Goal: Task Accomplishment & Management: Manage account settings

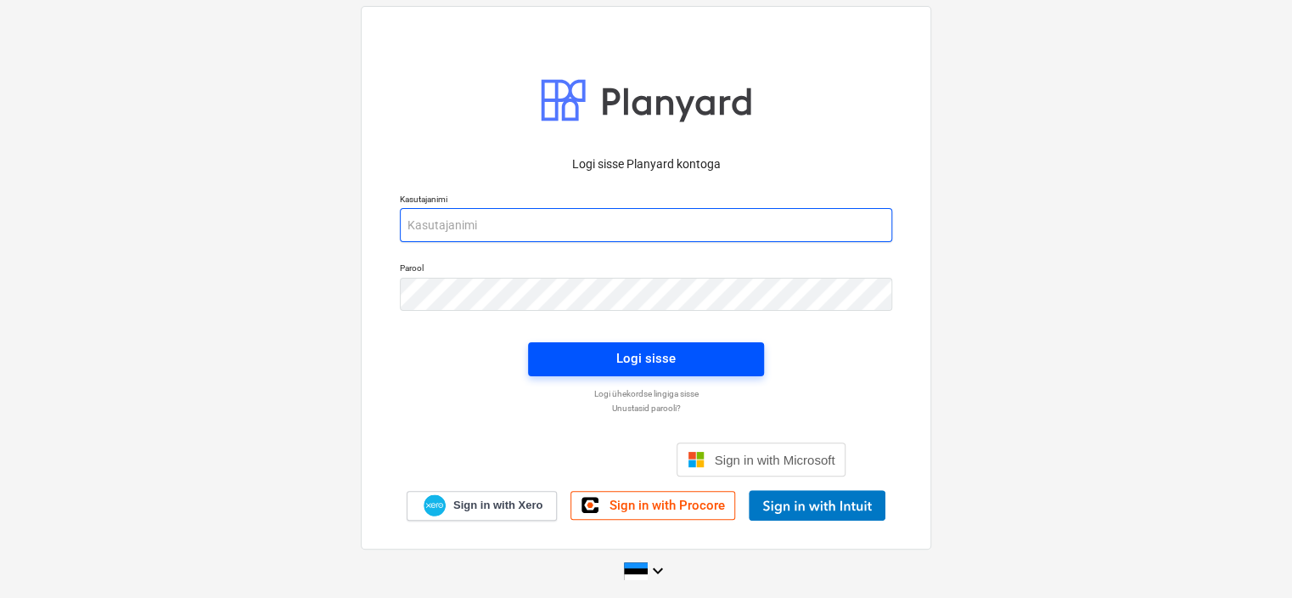
type input "[EMAIL_ADDRESS][PERSON_NAME][DOMAIN_NAME]"
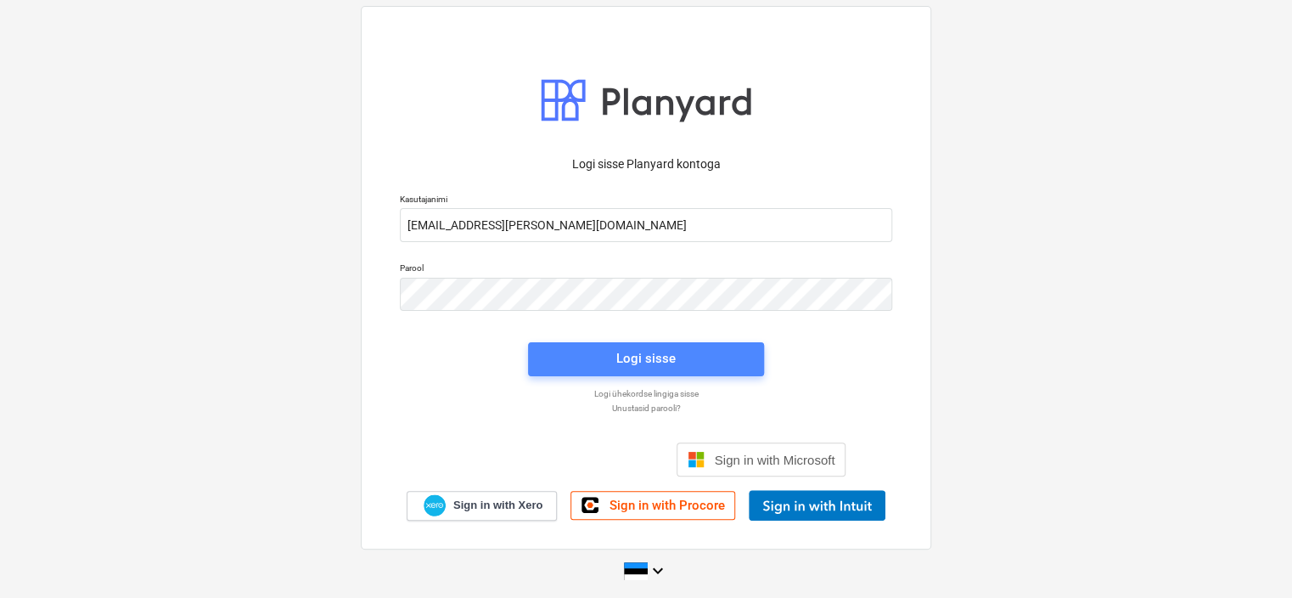
click at [699, 371] on button "Logi sisse" at bounding box center [646, 359] width 236 height 34
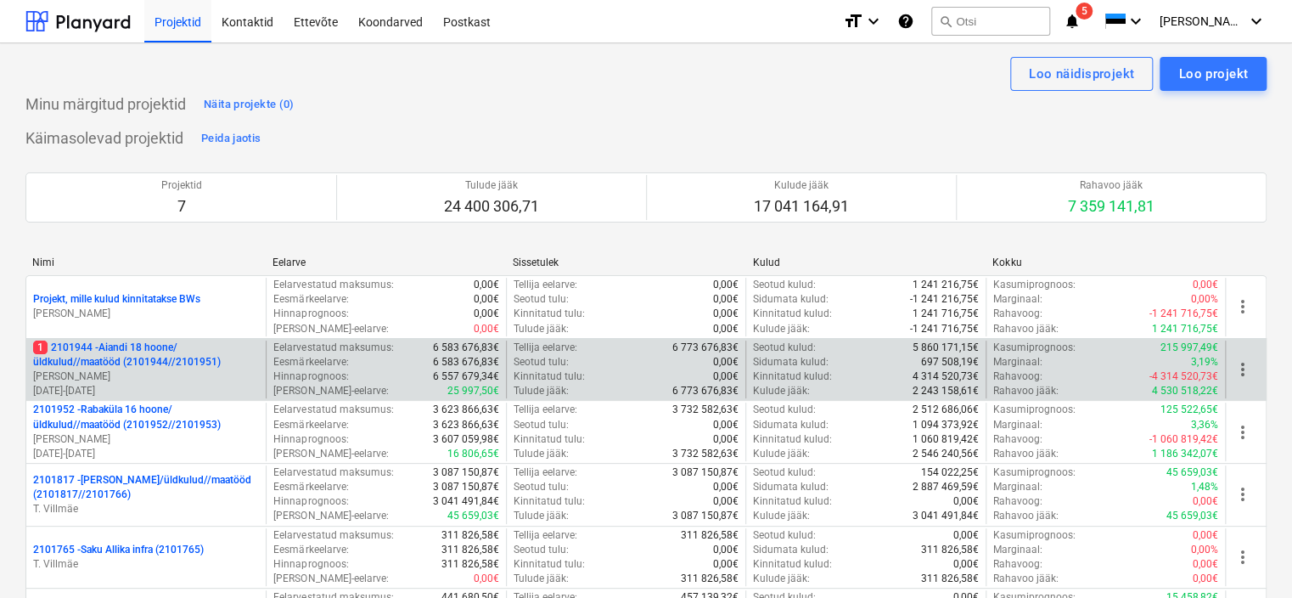
click at [209, 362] on p "1 2101944 - Aiandi 18 hoone/üldkulud//maatööd (2101944//2101951)" at bounding box center [146, 354] width 226 height 29
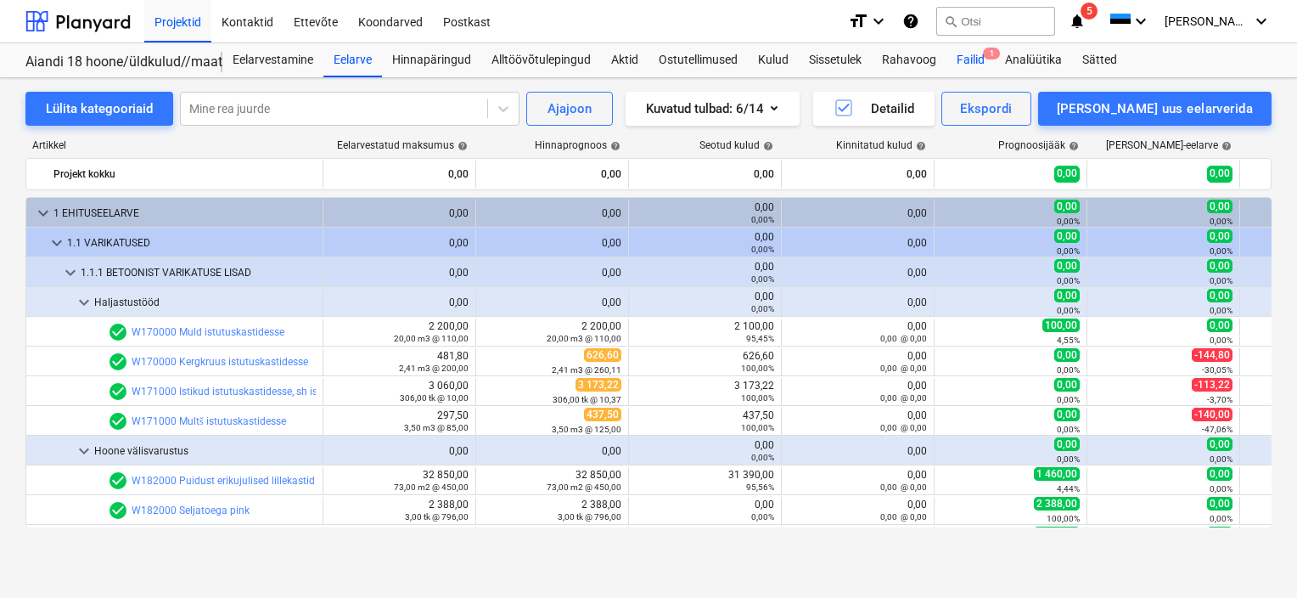
click at [954, 54] on div "Failid 1" at bounding box center [970, 60] width 48 height 34
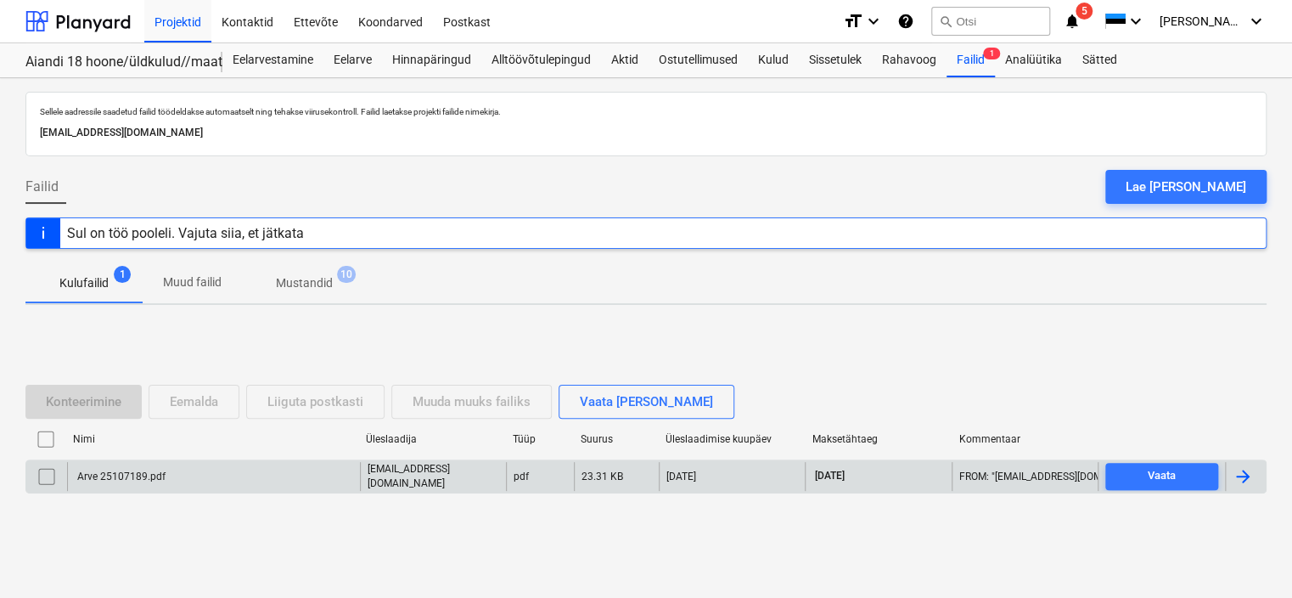
click at [264, 477] on div "Arve 25107189.pdf" at bounding box center [213, 476] width 293 height 29
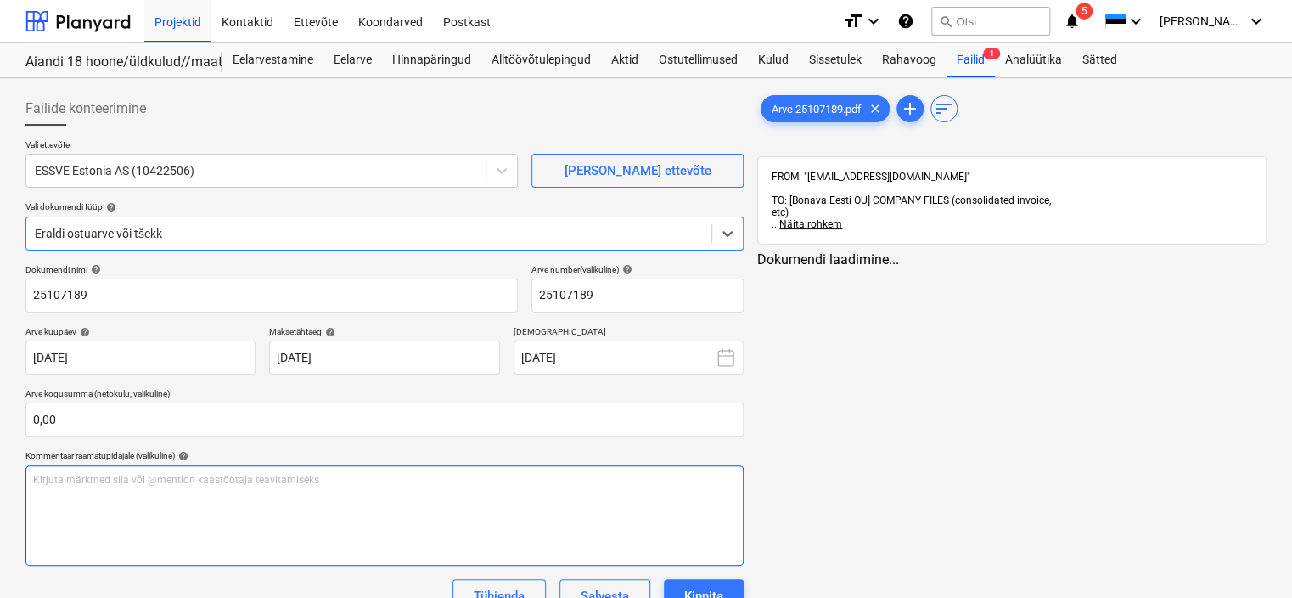
type input "25107189"
type input "[DATE]"
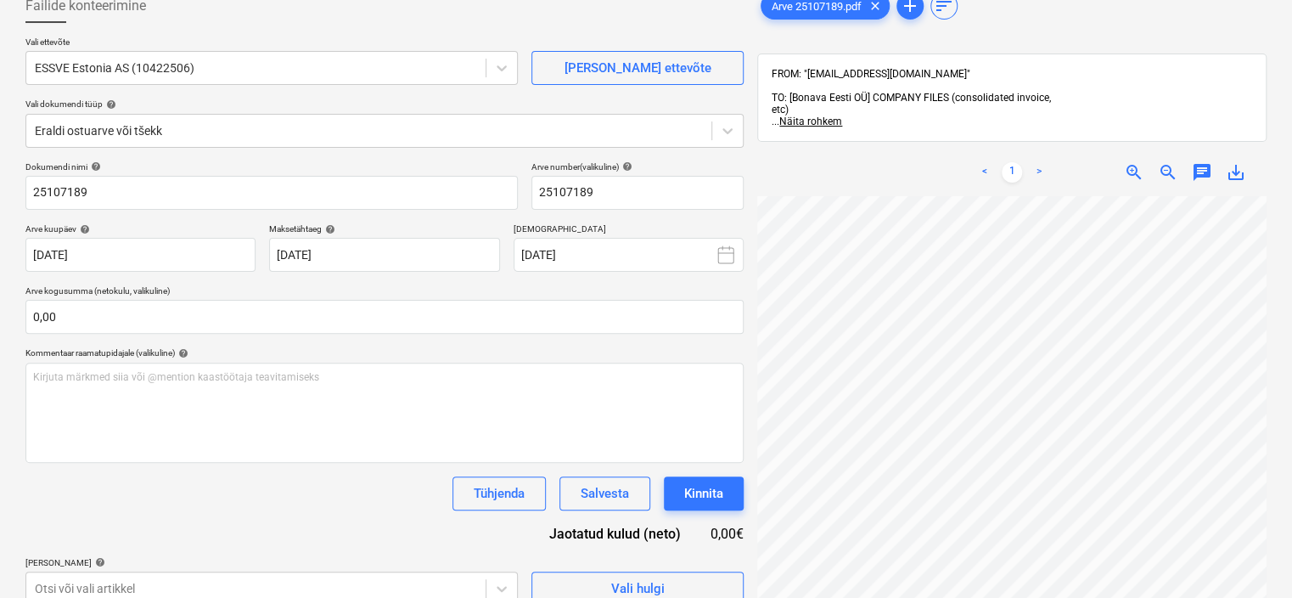
scroll to position [170, 0]
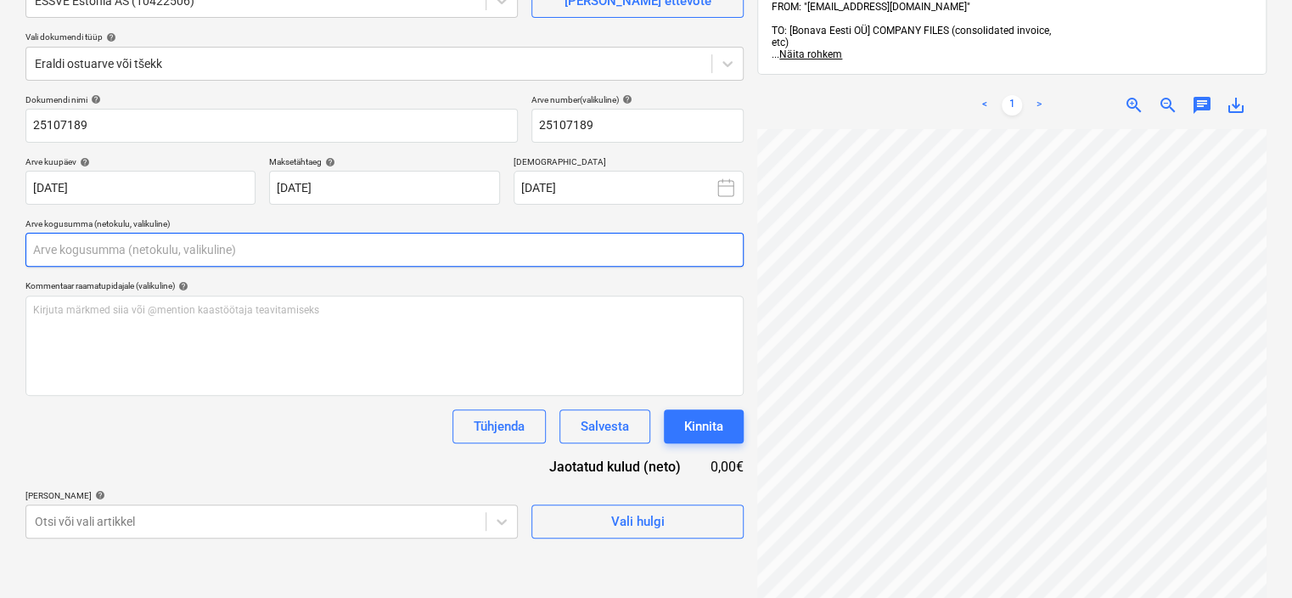
click at [102, 250] on input "text" at bounding box center [384, 250] width 718 height 34
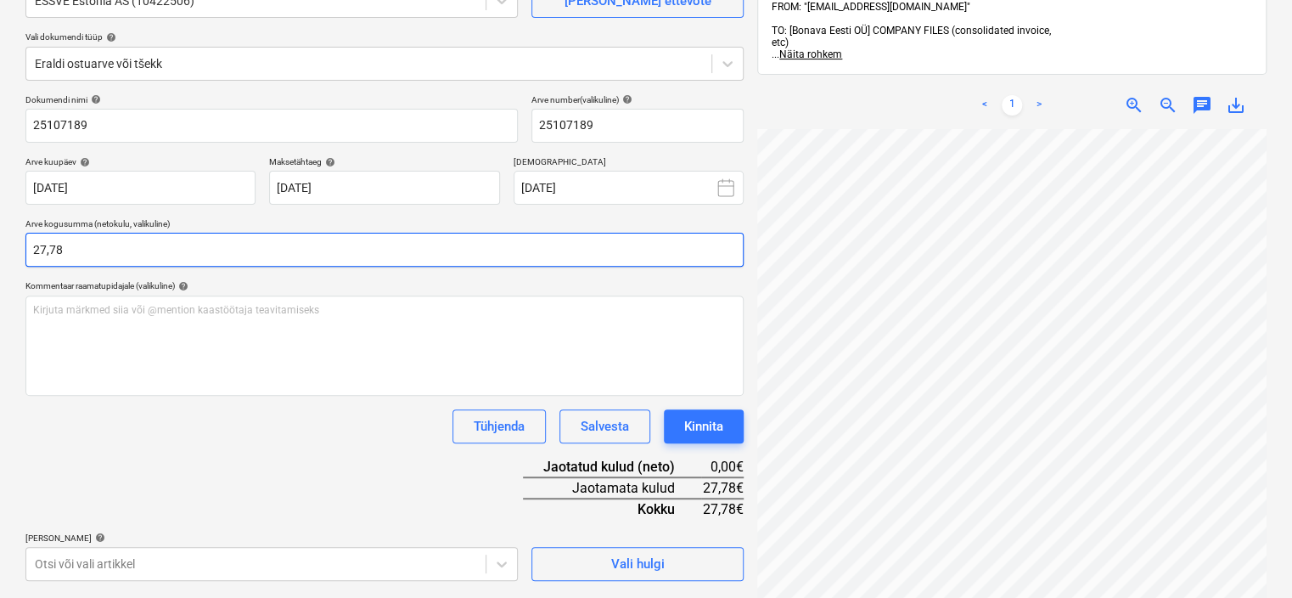
type input "27,78"
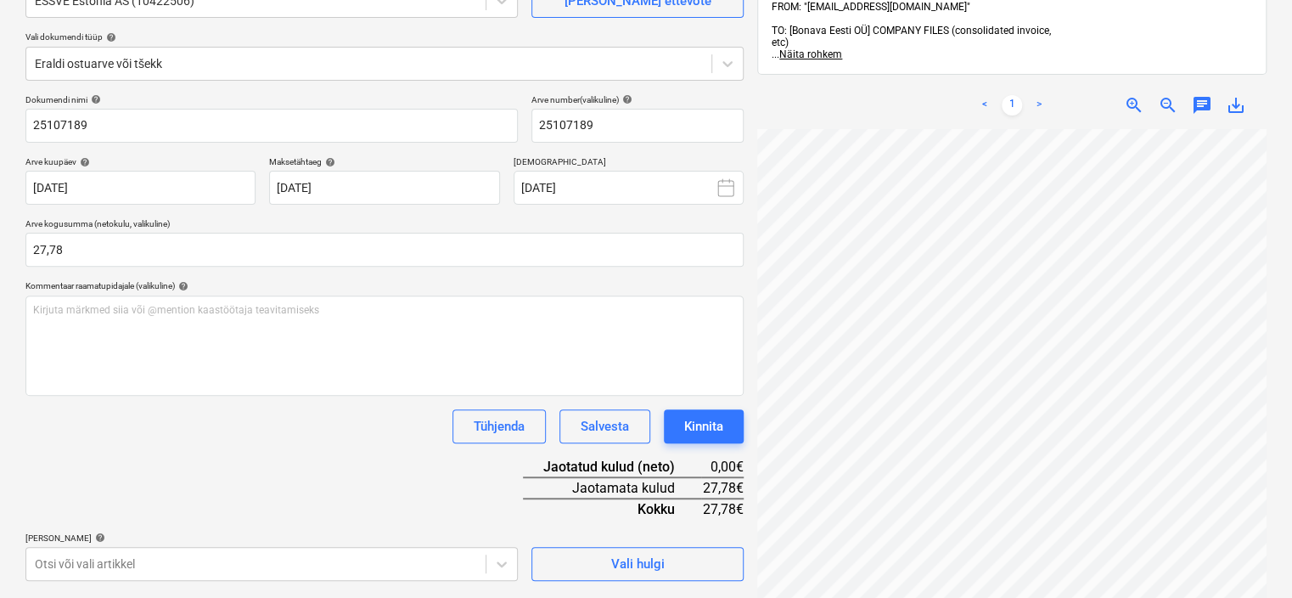
click at [197, 424] on div "Tühjenda Salvesta Kinnita" at bounding box center [384, 426] width 718 height 34
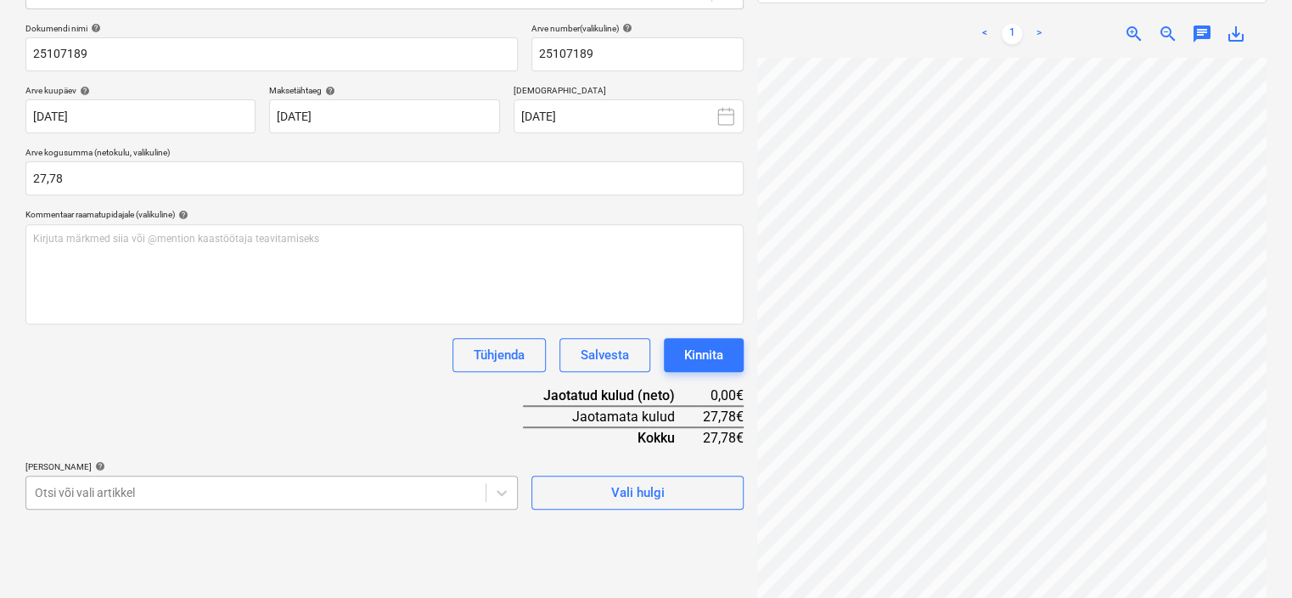
click at [256, 357] on body "Projektid Kontaktid Ettevõte Koondarved Postkast format_size keyboard_arrow_dow…" at bounding box center [646, 58] width 1292 height 598
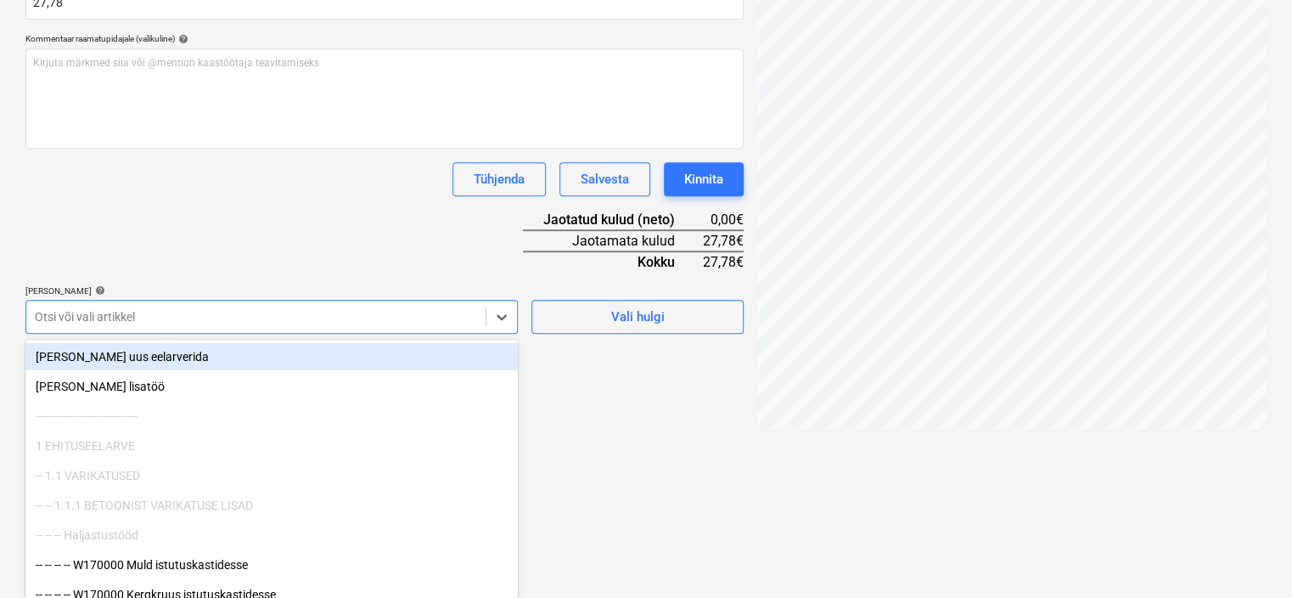
scroll to position [241, 0]
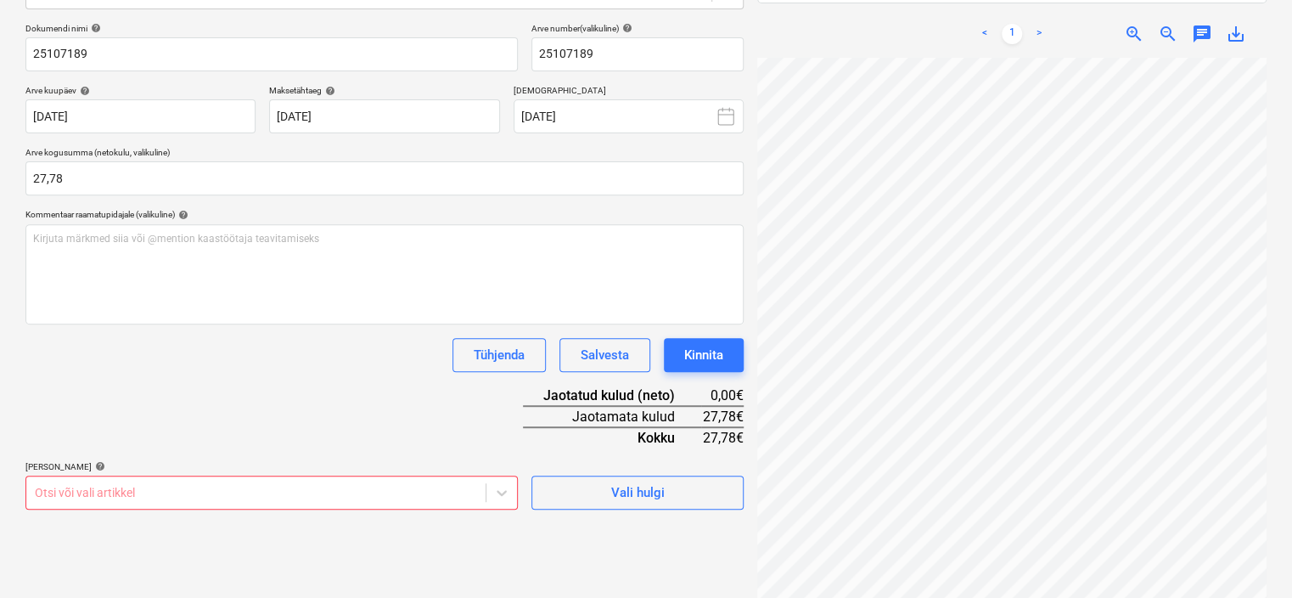
click at [256, 357] on body "Projektid Kontaktid Ettevõte Koondarved Postkast format_size keyboard_arrow_dow…" at bounding box center [646, 58] width 1292 height 598
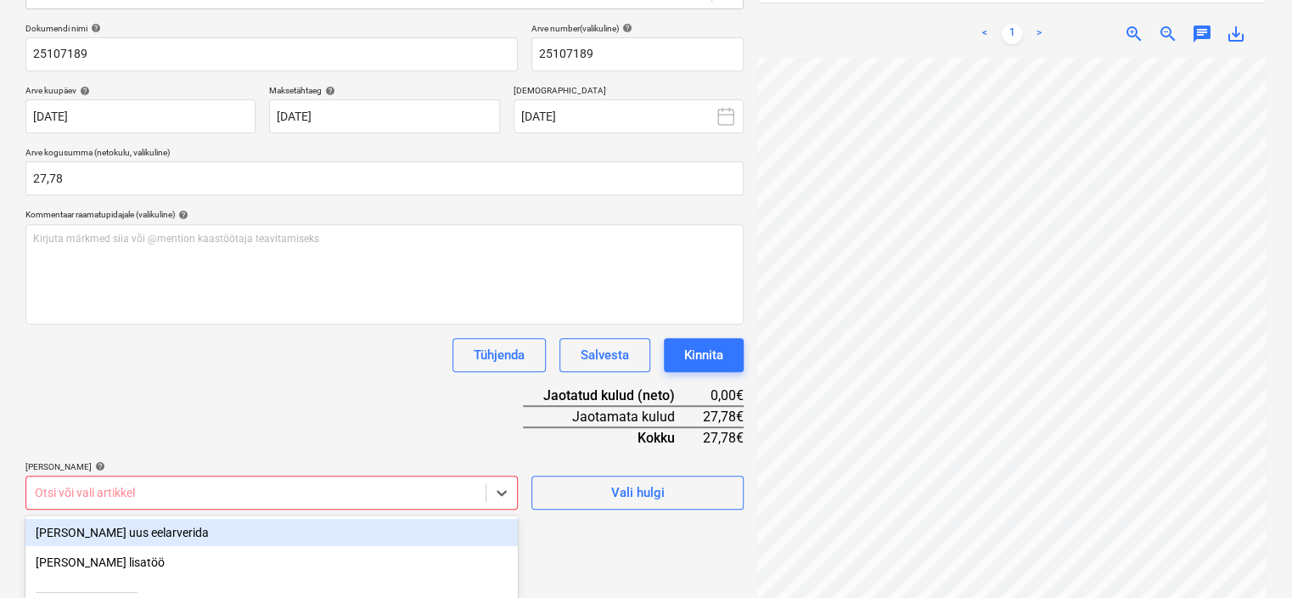
scroll to position [417, 0]
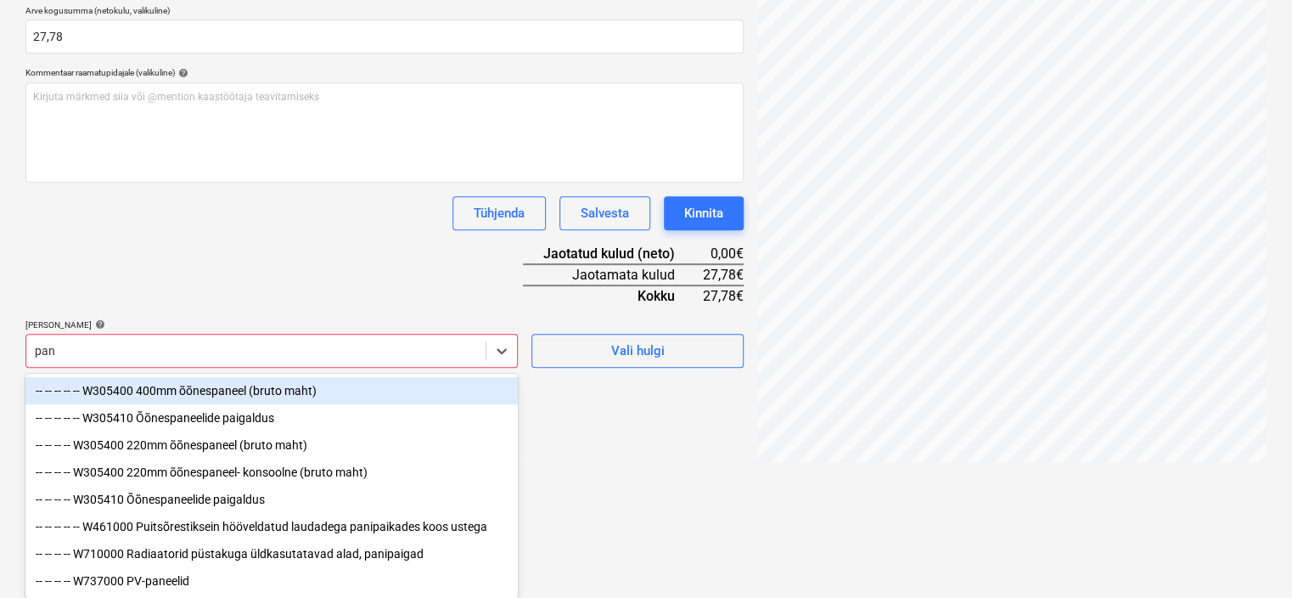
type input "pani"
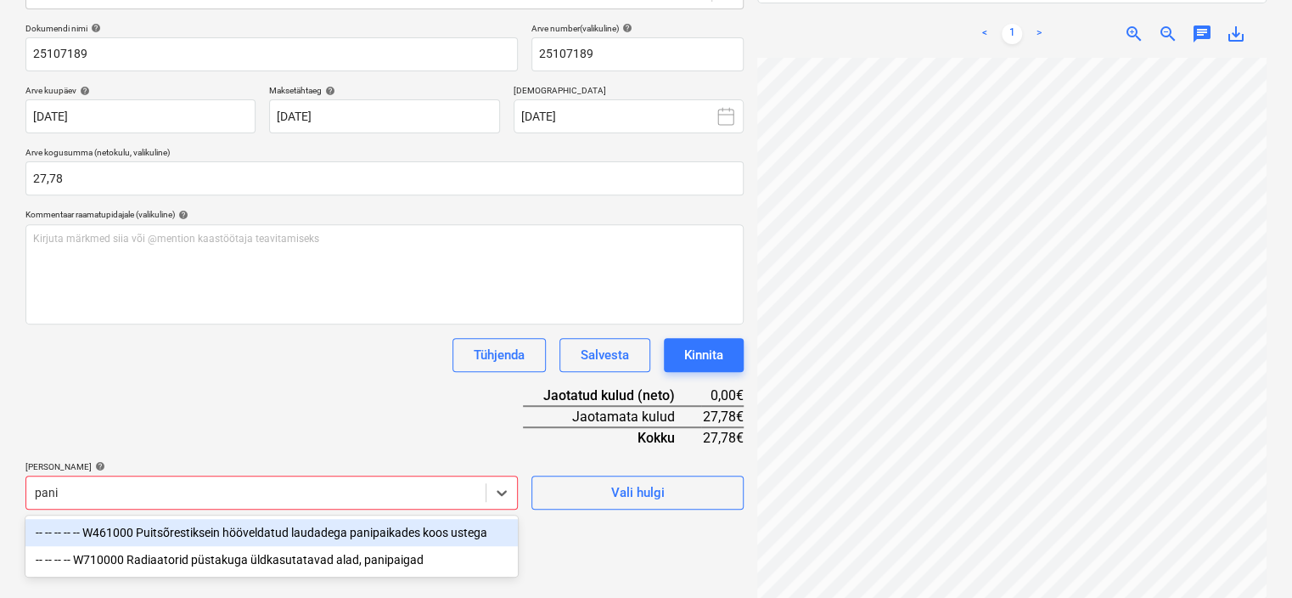
drag, startPoint x: 257, startPoint y: 534, endPoint x: 267, endPoint y: 506, distance: 29.8
click at [257, 534] on div "-- -- -- -- -- W461000 Puitsõrestiksein hööveldatud laudadega panipaikades koos…" at bounding box center [271, 532] width 492 height 27
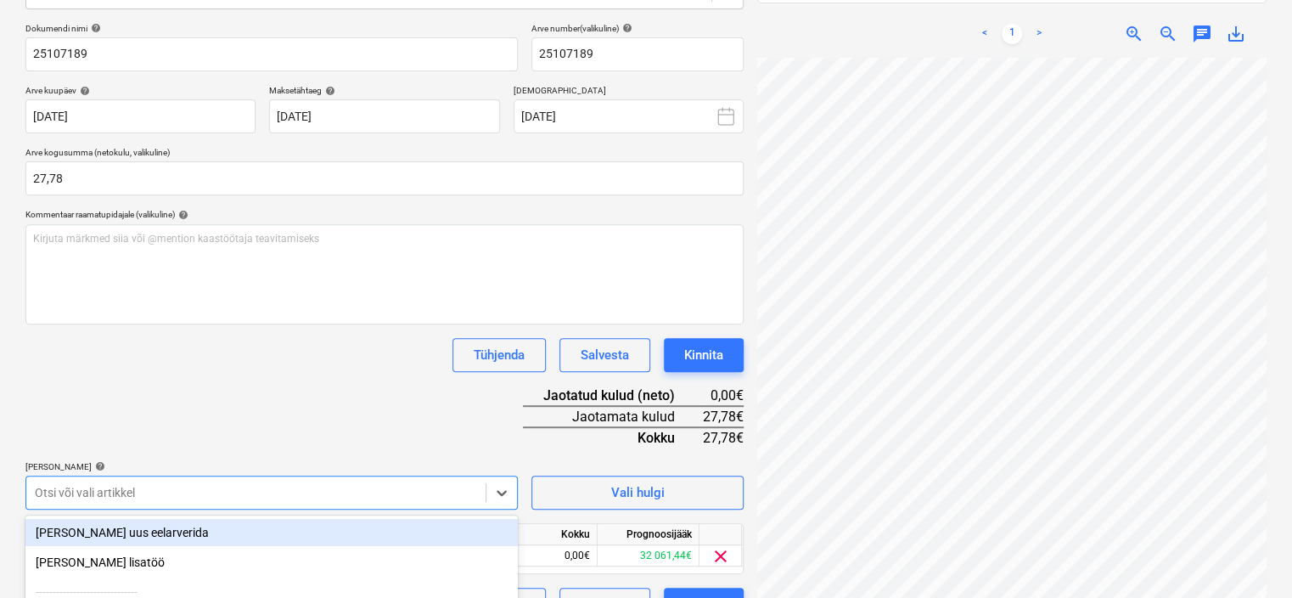
click at [289, 431] on div "Dokumendi nimi help 25107189 Arve number (valikuline) help 25107189 Arve kuupäe…" at bounding box center [384, 322] width 718 height 598
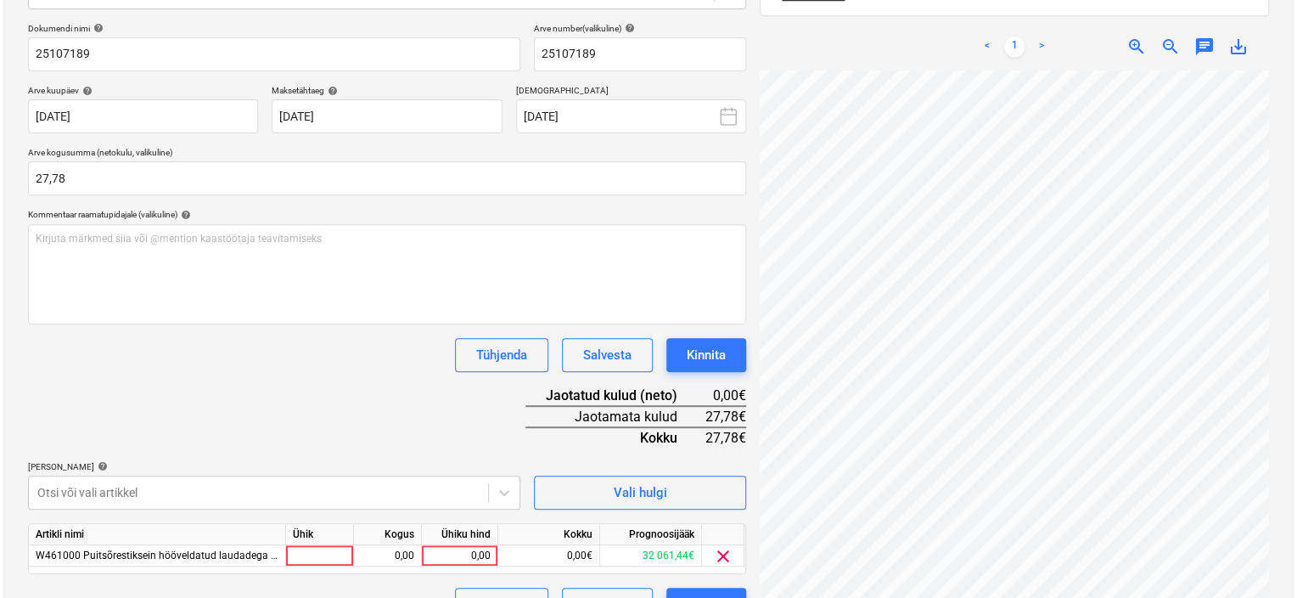
scroll to position [278, 0]
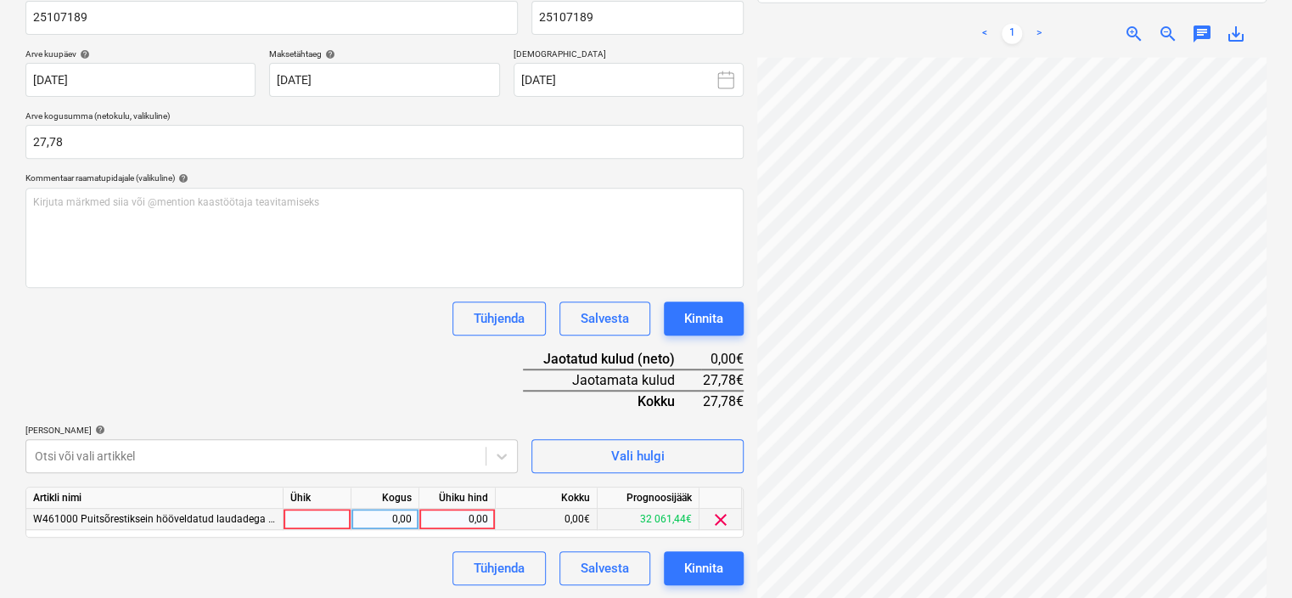
click at [444, 516] on div "0,00" at bounding box center [457, 518] width 62 height 21
type input "27,78"
click at [368, 367] on div "Dokumendi nimi help 25107189 Arve number (valikuline) help 25107189 Arve kuupäe…" at bounding box center [384, 285] width 718 height 598
click at [706, 561] on div "Kinnita" at bounding box center [703, 568] width 39 height 22
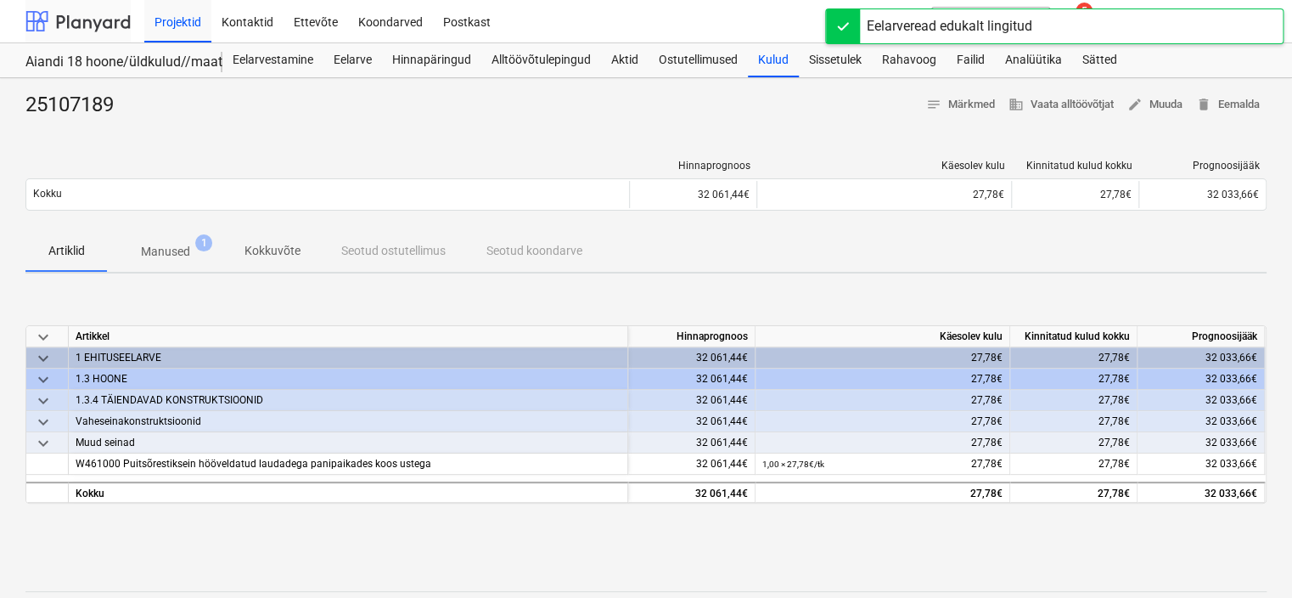
click at [105, 23] on div at bounding box center [77, 21] width 105 height 42
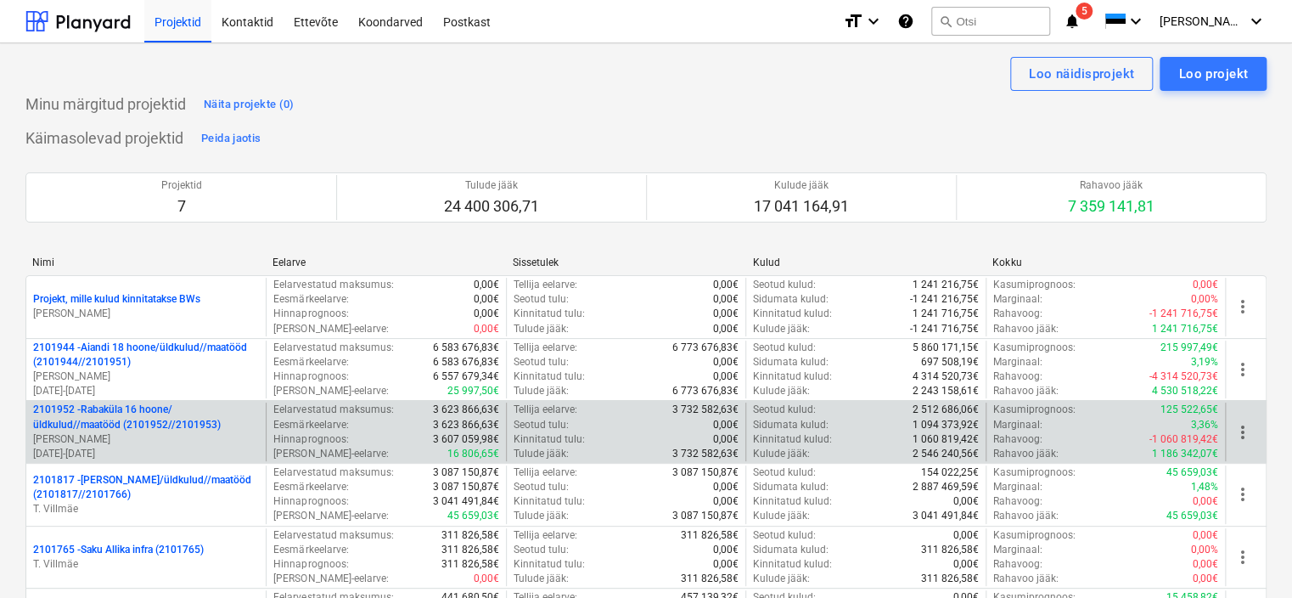
click at [221, 427] on p "2101952 - [GEOGRAPHIC_DATA] 16 hoone/üldkulud//maatööd (2101952//2101953)" at bounding box center [146, 416] width 226 height 29
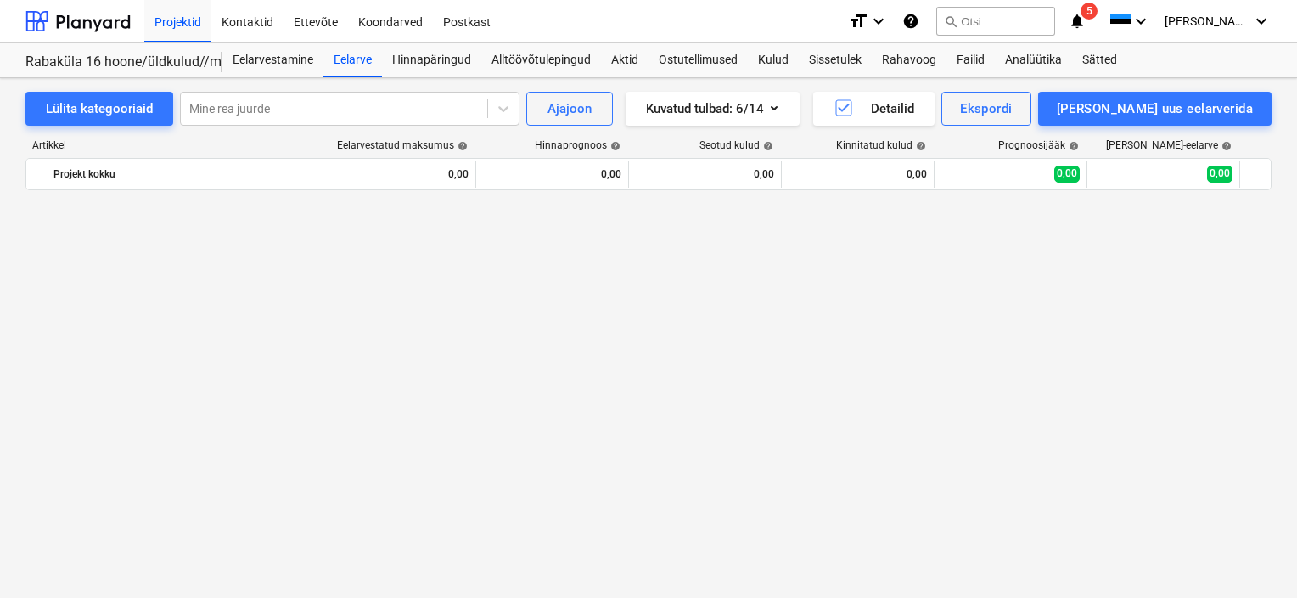
click at [1086, 20] on icon "notifications" at bounding box center [1077, 21] width 17 height 20
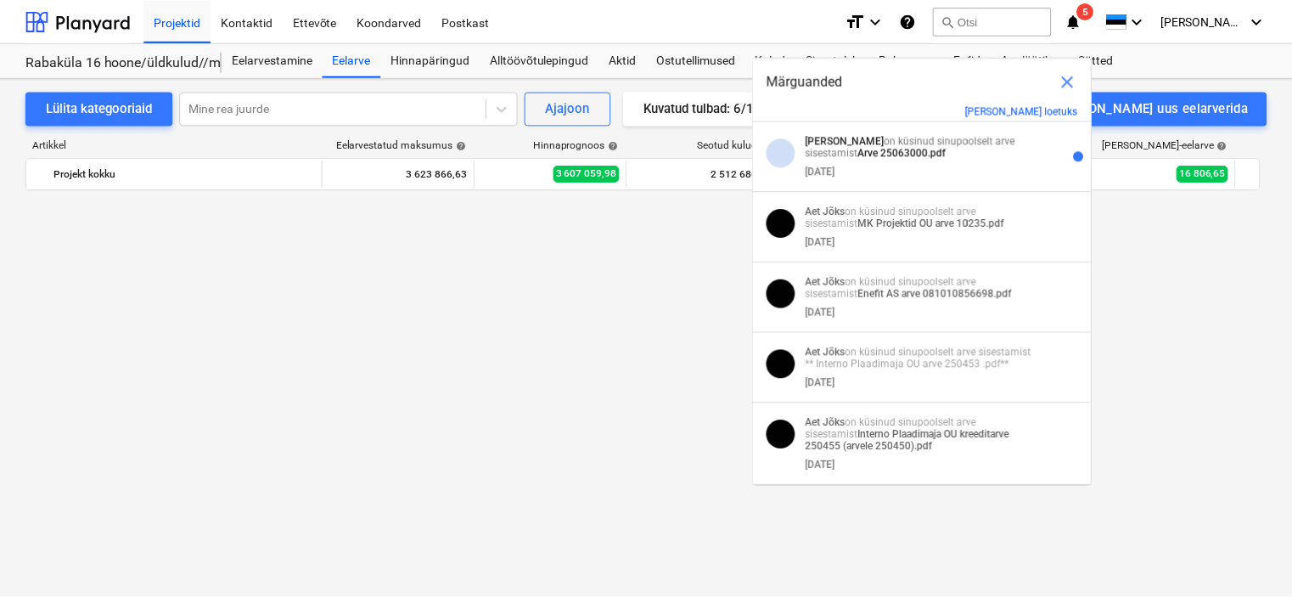
scroll to position [6061, 0]
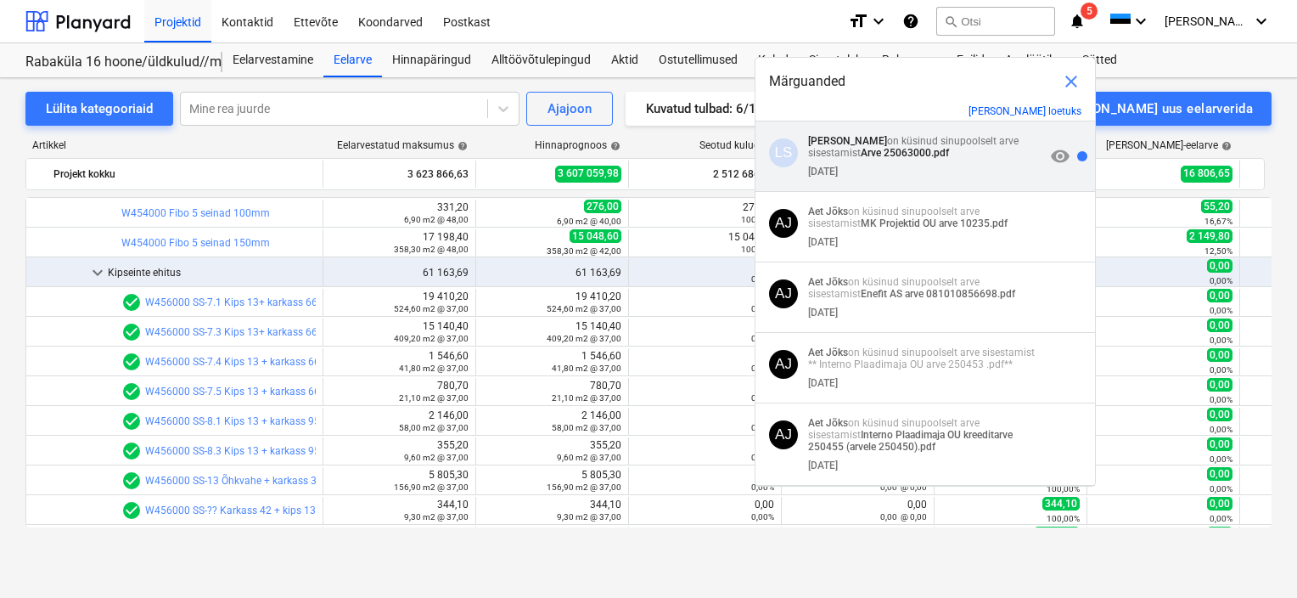
click at [938, 168] on div "[DATE]" at bounding box center [926, 168] width 237 height 19
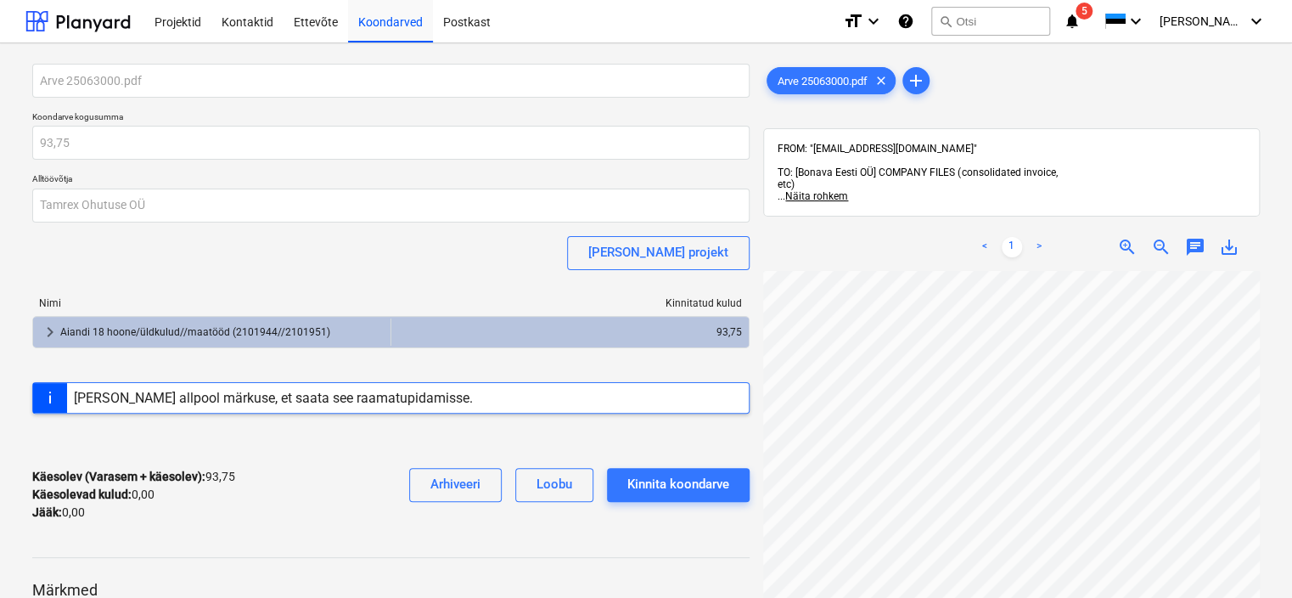
click at [1081, 28] on icon "notifications" at bounding box center [1072, 21] width 17 height 20
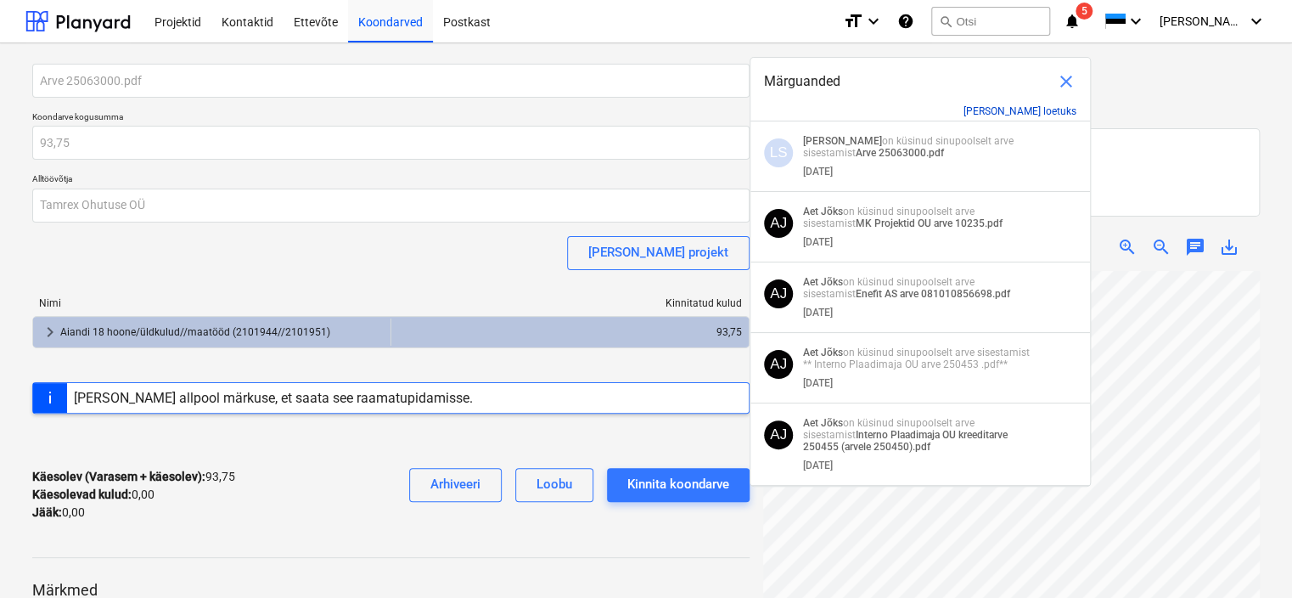
click at [1036, 112] on button "[PERSON_NAME] loetuks" at bounding box center [1019, 111] width 113 height 12
click at [88, 20] on div at bounding box center [77, 21] width 105 height 42
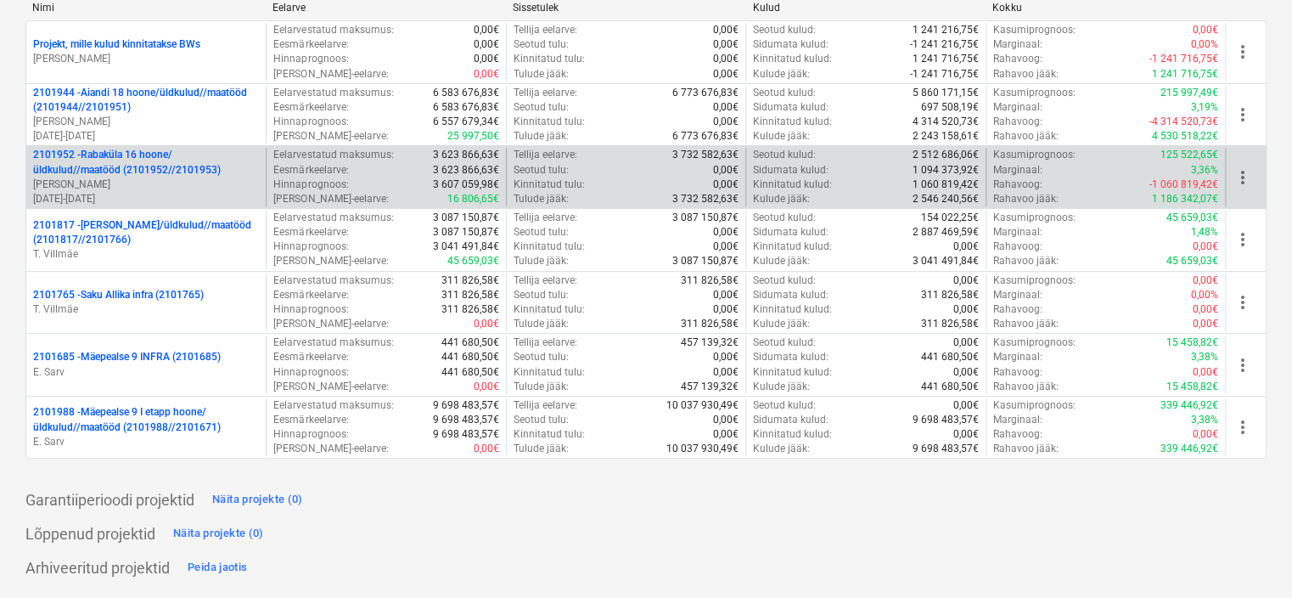
scroll to position [170, 0]
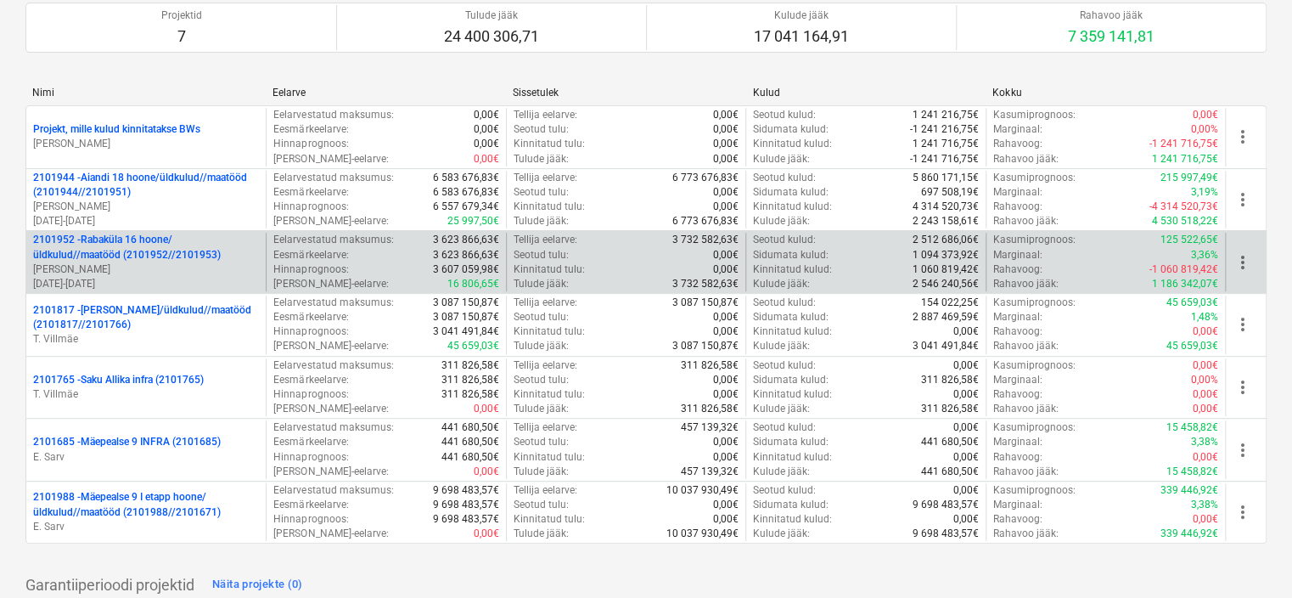
click at [183, 253] on p "2101952 - [GEOGRAPHIC_DATA] 16 hoone/üldkulud//maatööd (2101952//2101953)" at bounding box center [146, 247] width 226 height 29
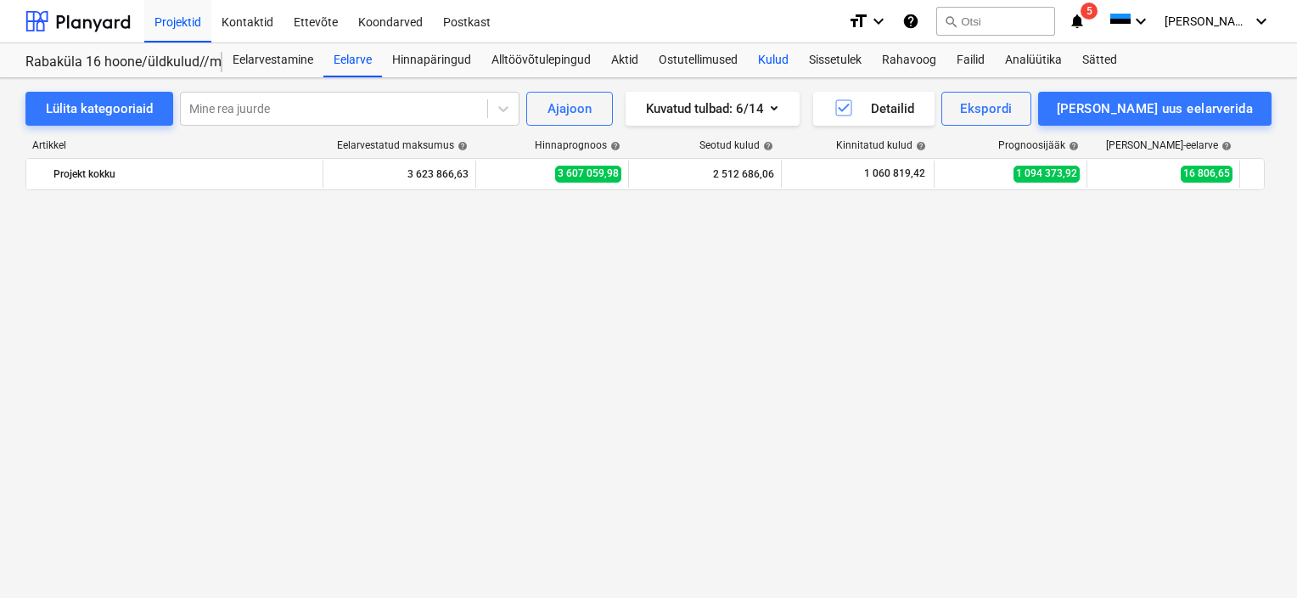
click at [774, 59] on div "Kulud" at bounding box center [773, 60] width 51 height 34
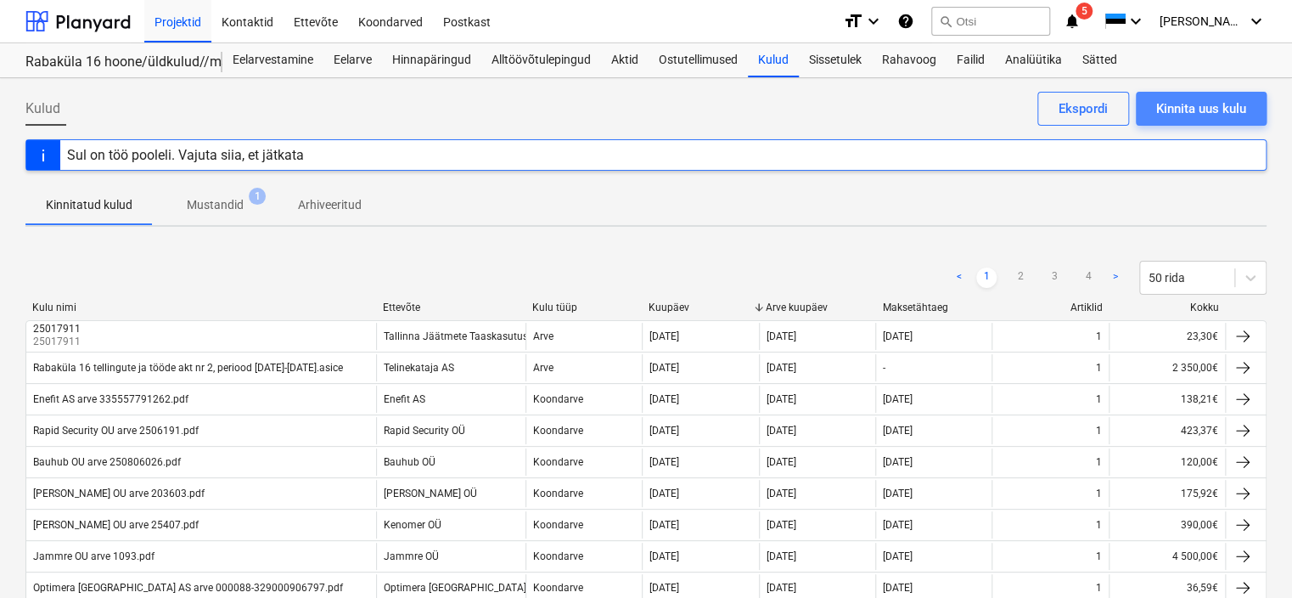
click at [1176, 107] on div "Kinnita uus kulu" at bounding box center [1201, 109] width 90 height 22
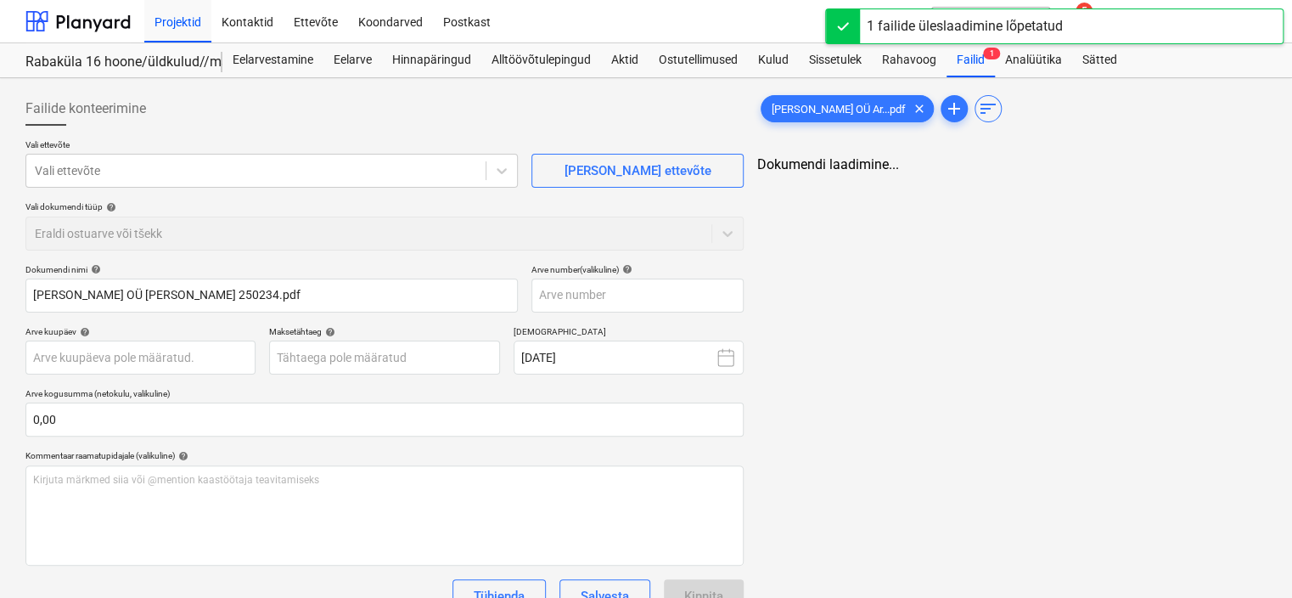
type input "[PERSON_NAME] OÜ [PERSON_NAME] 250234.pdf"
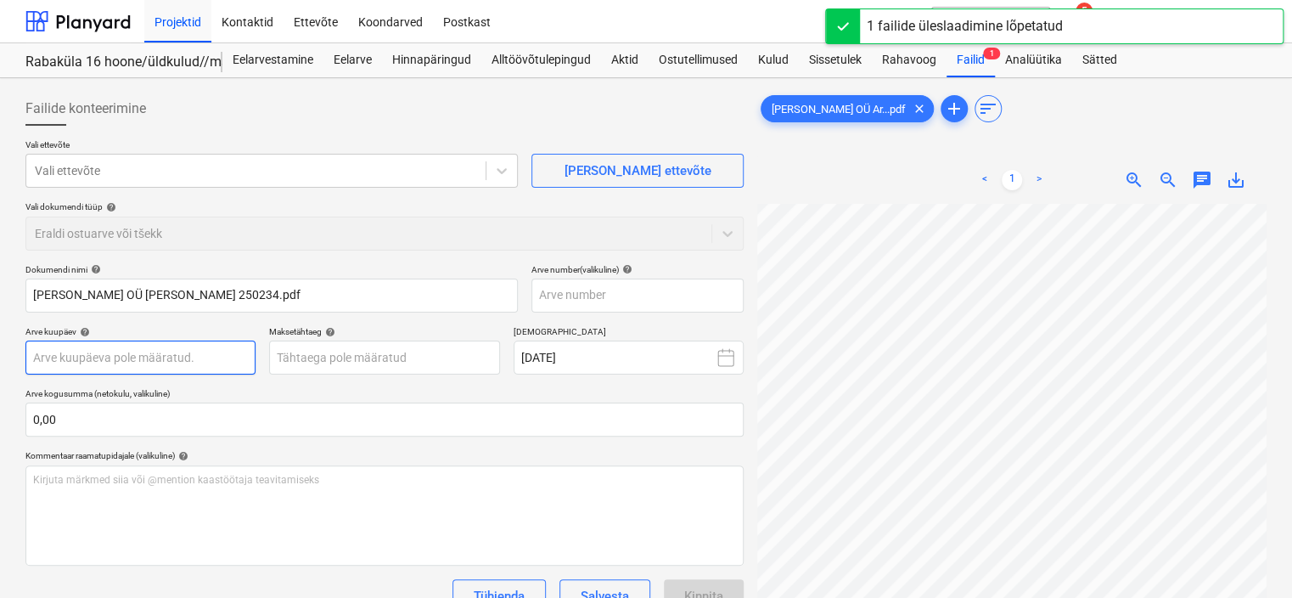
click at [84, 357] on body "Projektid Kontaktid Ettevõte Koondarved Postkast format_size keyboard_arrow_dow…" at bounding box center [646, 299] width 1292 height 598
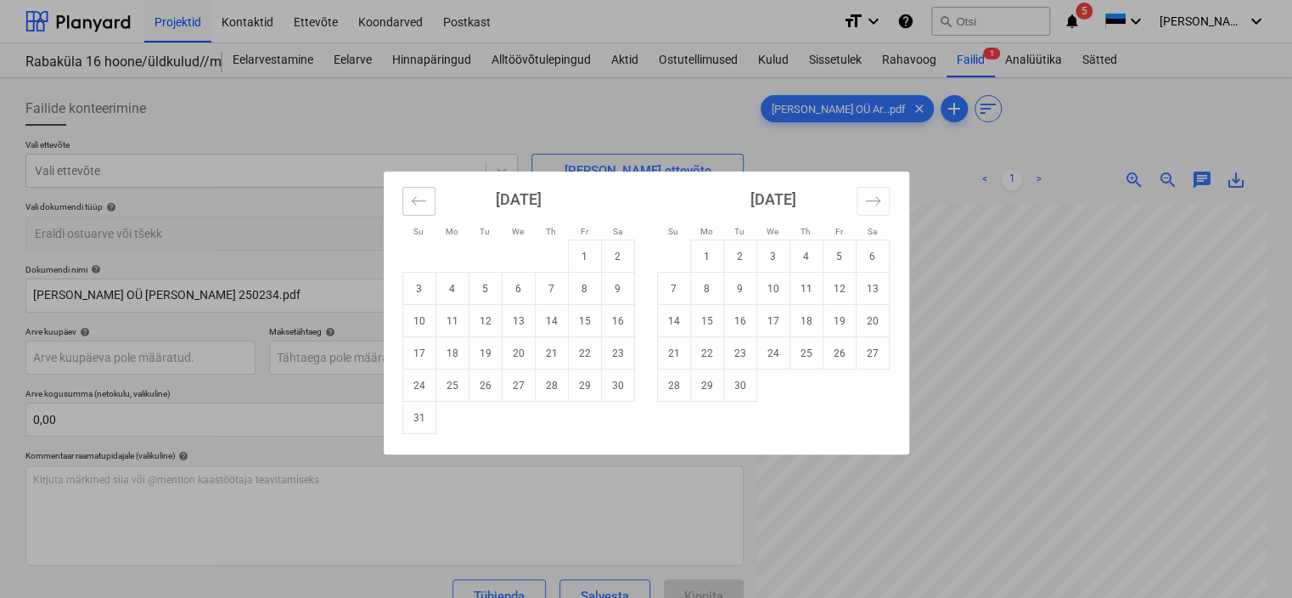
click at [424, 211] on button "Move backward to switch to the previous month." at bounding box center [418, 201] width 33 height 29
click at [557, 382] on td "31" at bounding box center [551, 385] width 33 height 32
type input "[DATE]"
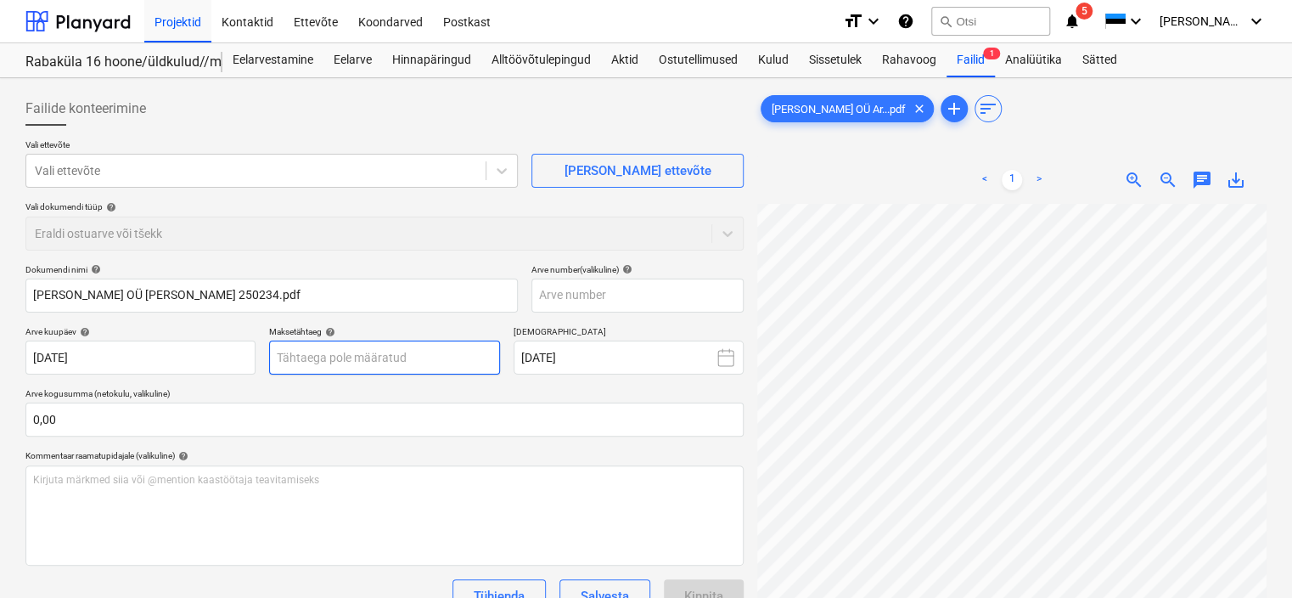
click at [351, 360] on body "Projektid Kontaktid Ettevõte Koondarved Postkast format_size keyboard_arrow_dow…" at bounding box center [646, 299] width 1292 height 598
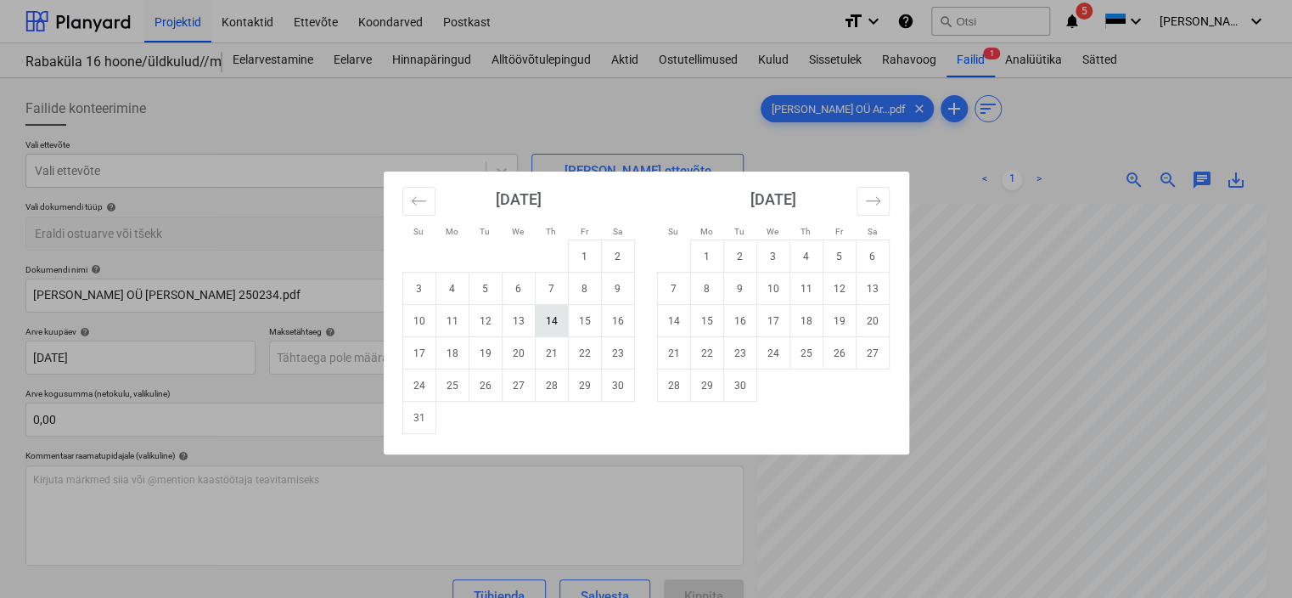
click at [552, 326] on td "14" at bounding box center [551, 321] width 33 height 32
type input "[DATE]"
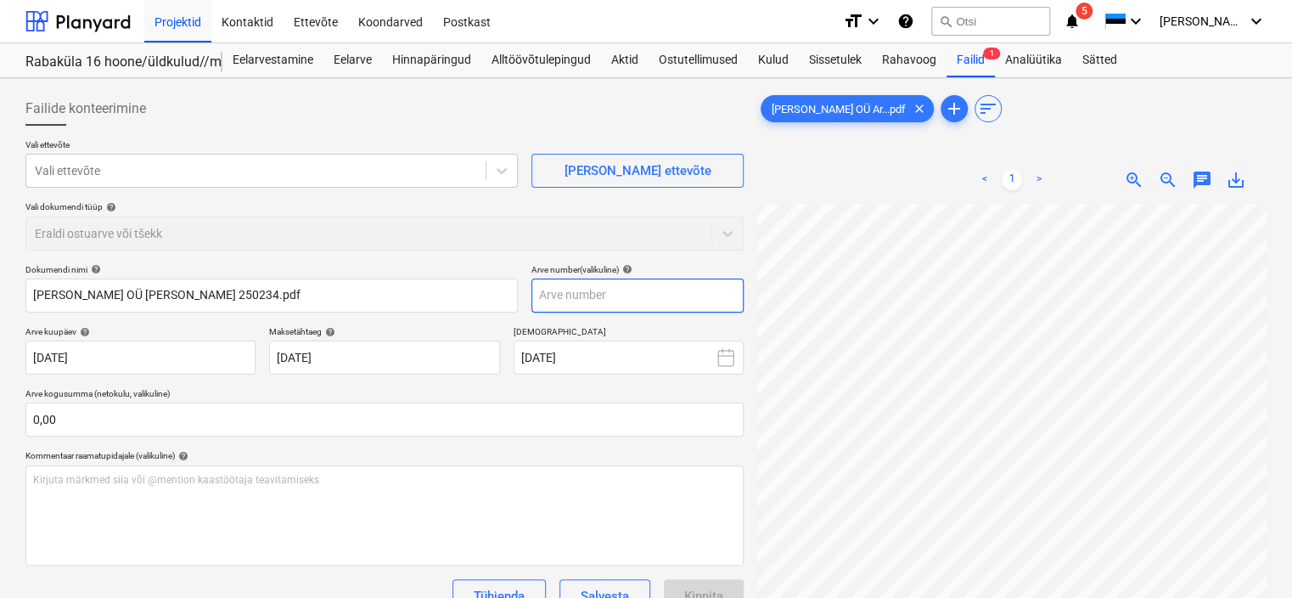
click at [598, 298] on input "text" at bounding box center [637, 295] width 212 height 34
type input "250234"
click at [412, 266] on div "Dokumendi nimi help" at bounding box center [271, 269] width 492 height 11
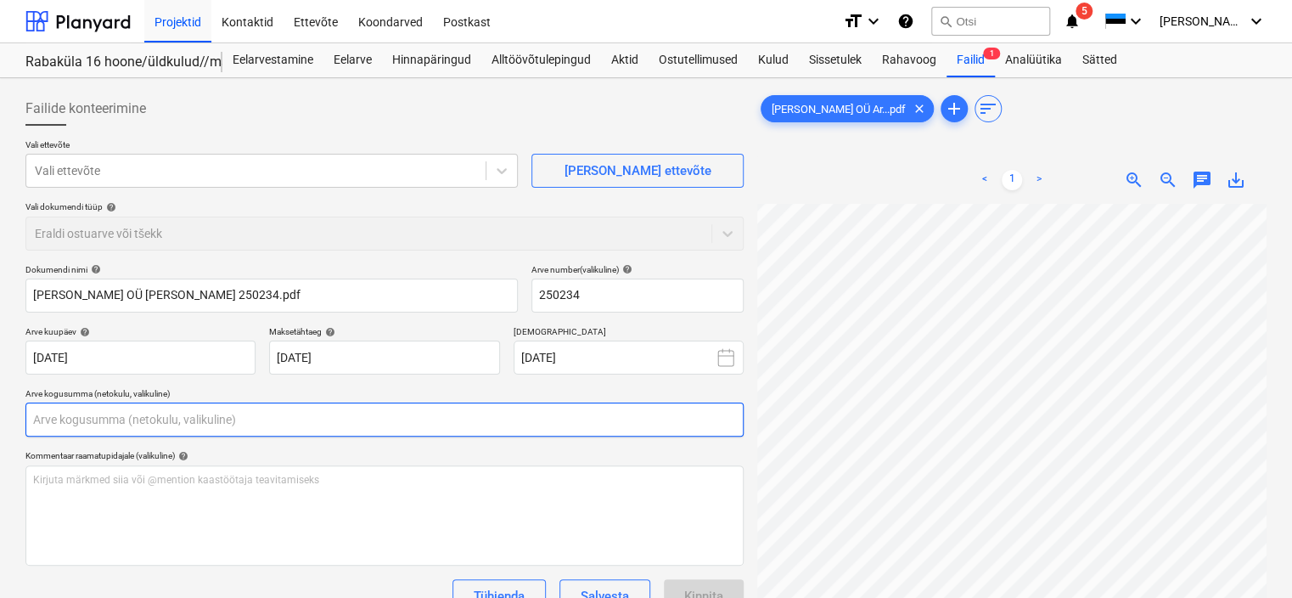
click at [82, 421] on input "text" at bounding box center [384, 419] width 718 height 34
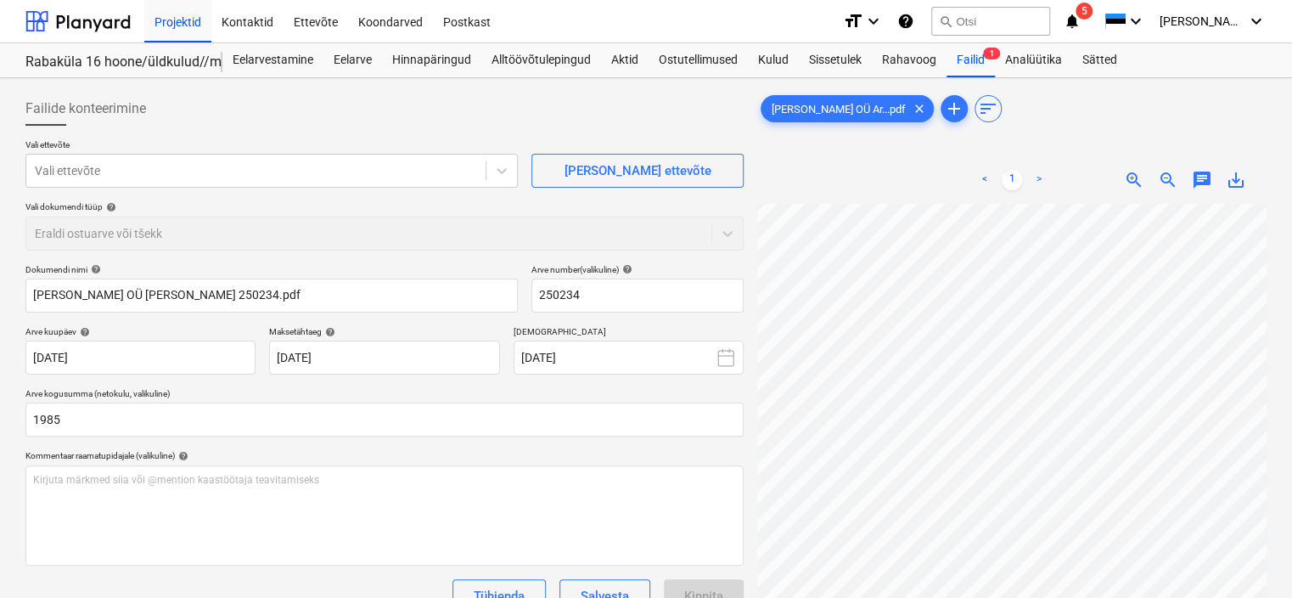
type input "1 985,00"
click at [421, 267] on div "Dokumendi nimi help" at bounding box center [271, 269] width 492 height 11
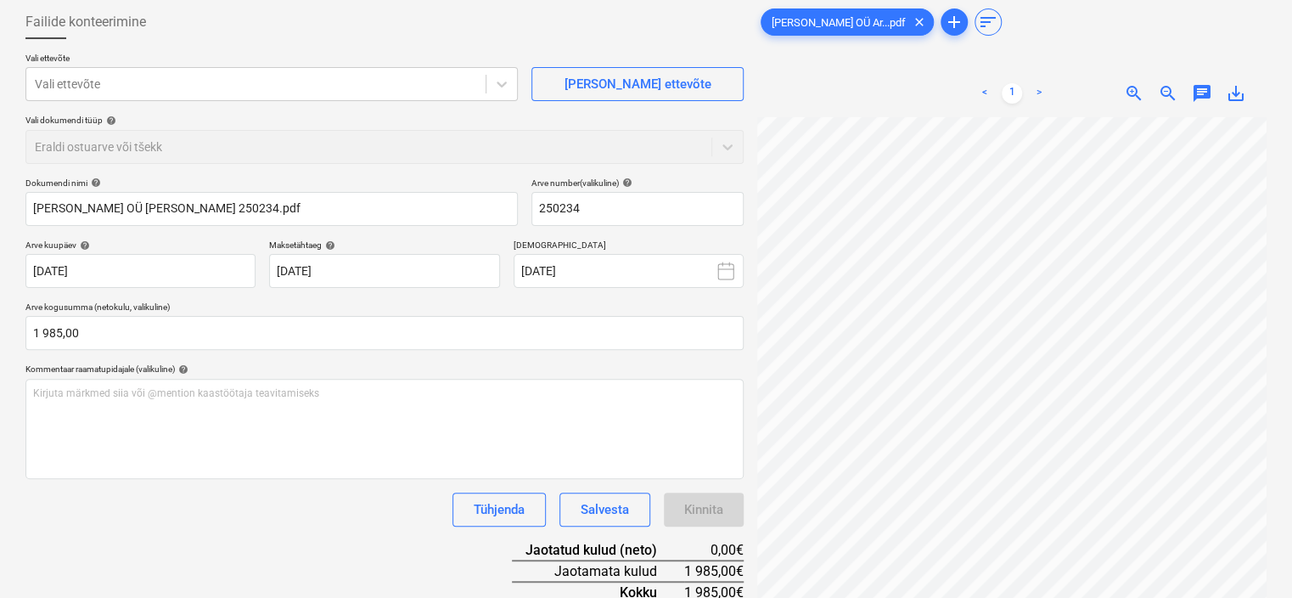
scroll to position [170, 0]
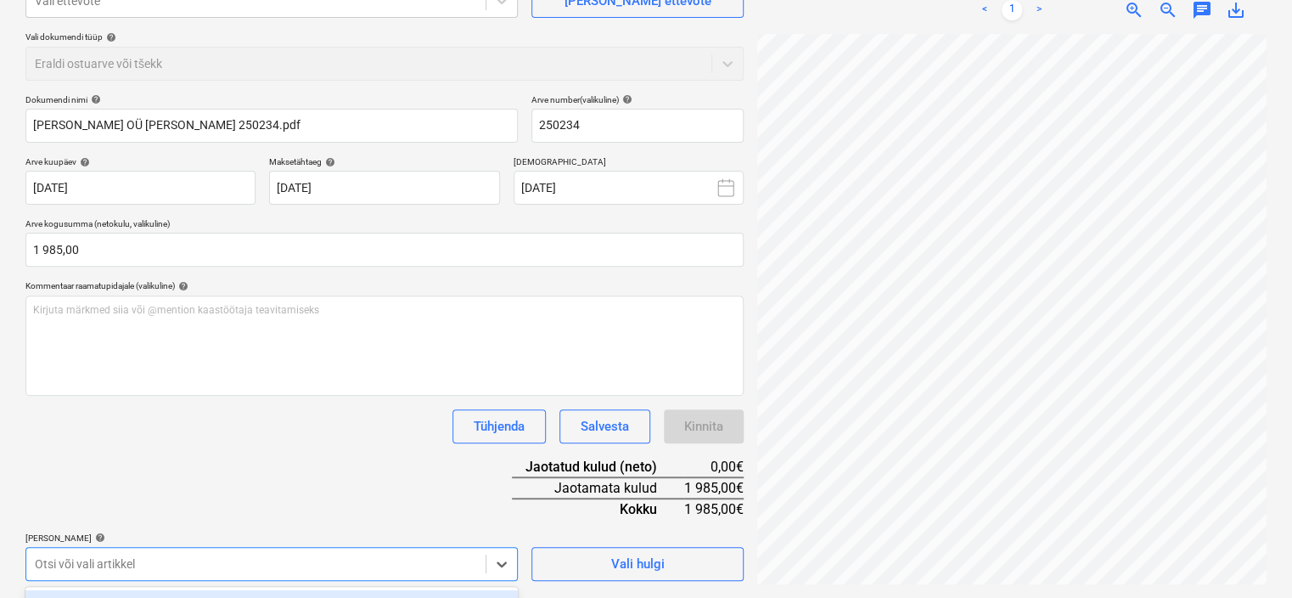
click at [180, 428] on body "Projektid Kontaktid Ettevõte Koondarved Postkast format_size keyboard_arrow_dow…" at bounding box center [646, 129] width 1292 height 598
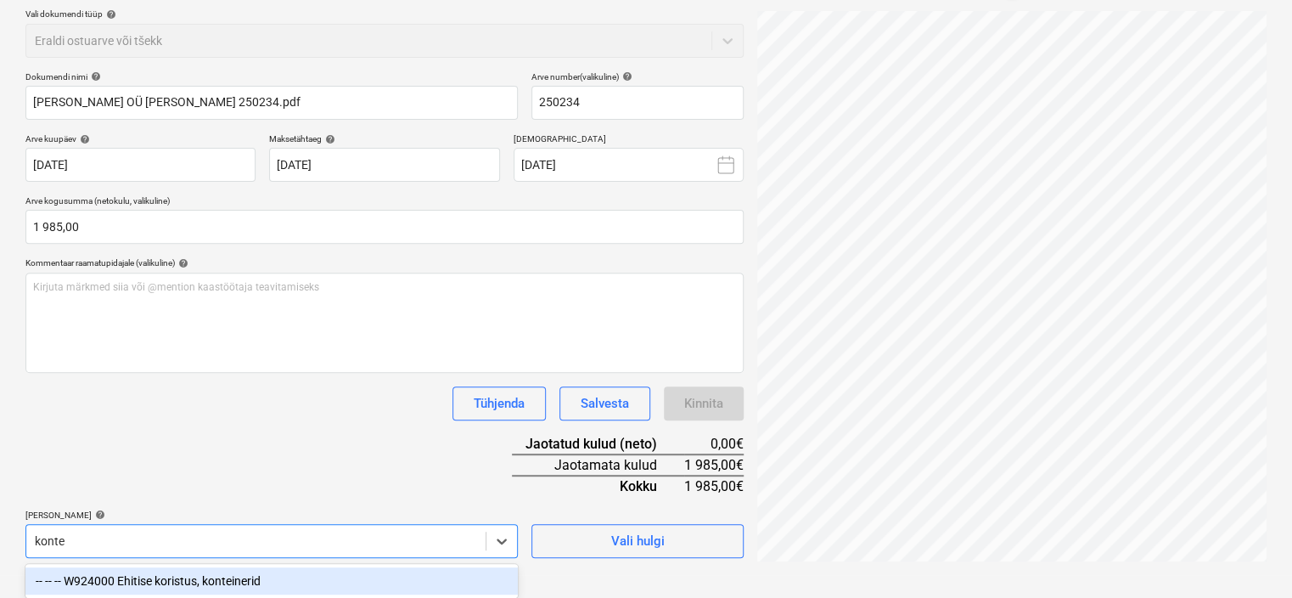
scroll to position [194, 0]
type input "kontein"
click at [216, 577] on div "-- -- -- W924000 Ehitise koristus, konteinerid" at bounding box center [271, 580] width 492 height 27
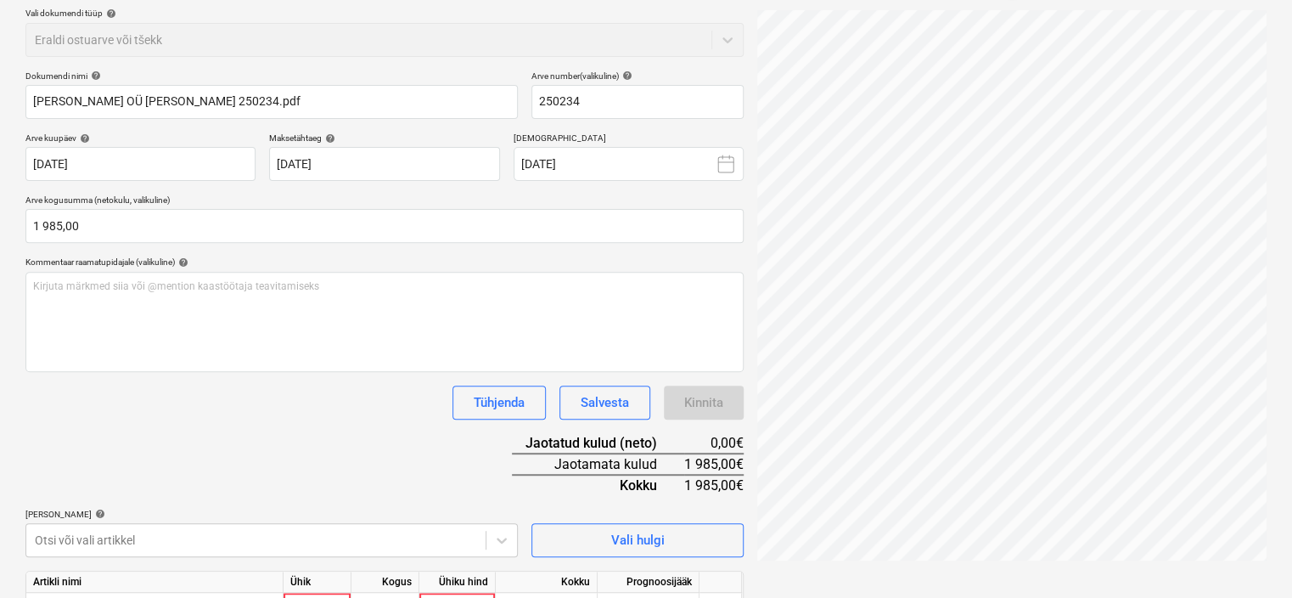
click at [275, 482] on div "Dokumendi nimi help [PERSON_NAME] OÜ [PERSON_NAME] 250234.pdf Arve number (vali…" at bounding box center [384, 369] width 718 height 598
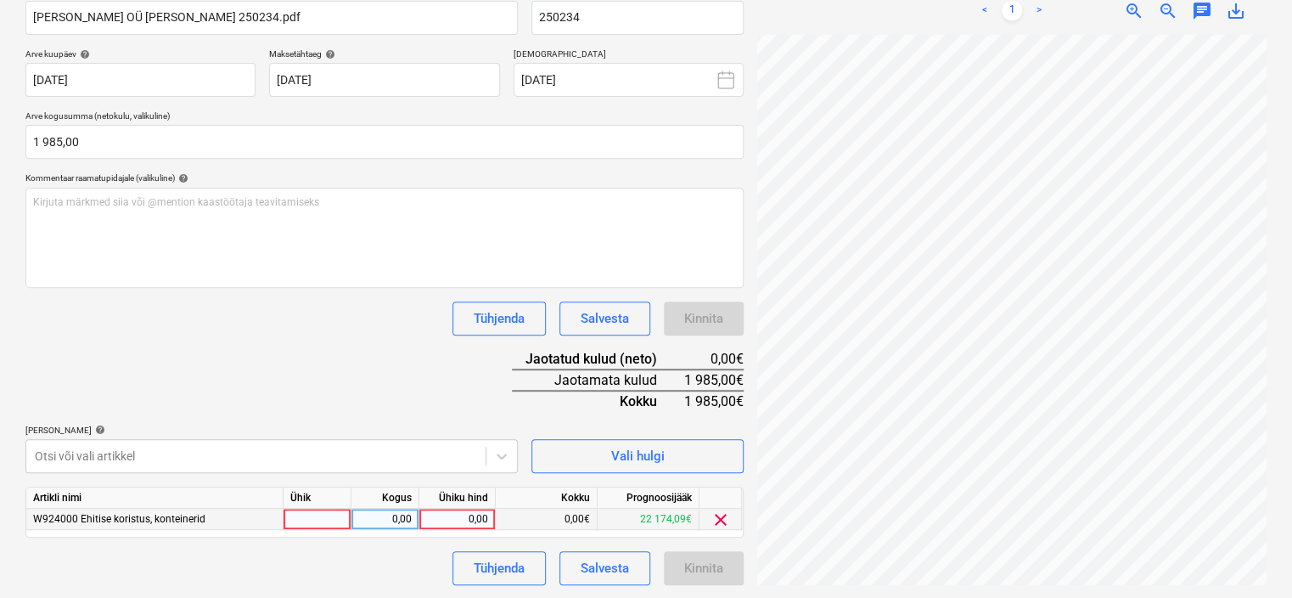
click at [452, 517] on div "0,00" at bounding box center [457, 518] width 62 height 21
type input "1985"
click at [370, 387] on div "Dokumendi nimi help [PERSON_NAME] OÜ [PERSON_NAME] 250234.pdf Arve number (vali…" at bounding box center [384, 285] width 718 height 598
click at [394, 387] on div "Dokumendi nimi help [PERSON_NAME] OÜ [PERSON_NAME] 250234.pdf Arve number (vali…" at bounding box center [384, 285] width 718 height 598
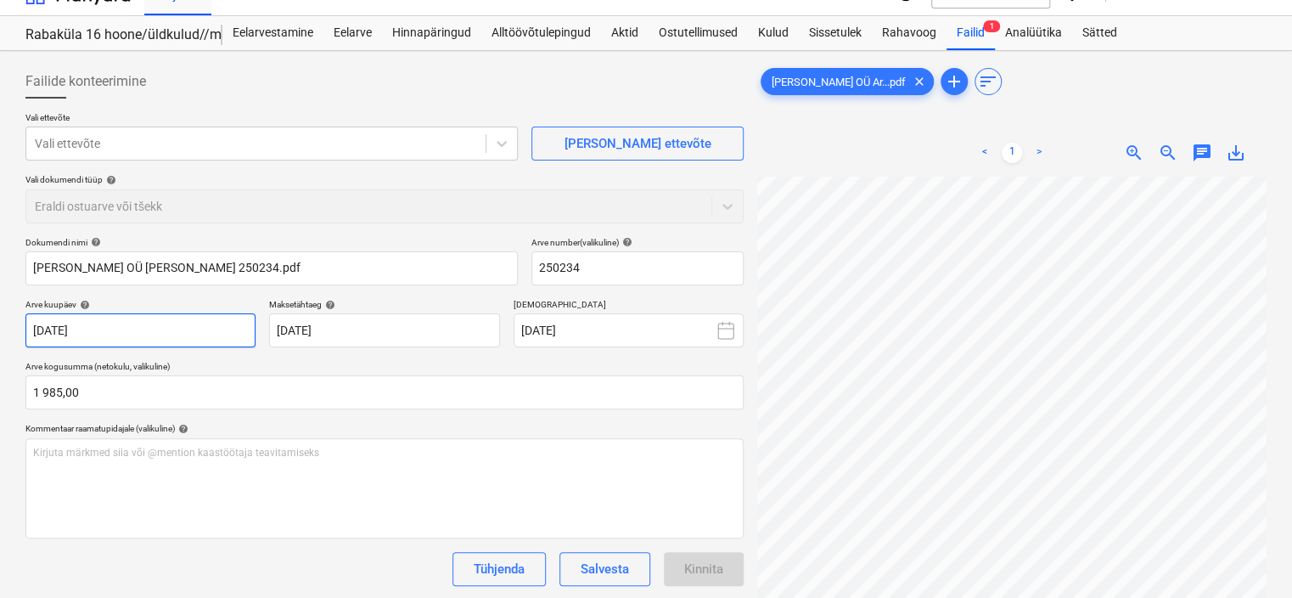
scroll to position [23, 0]
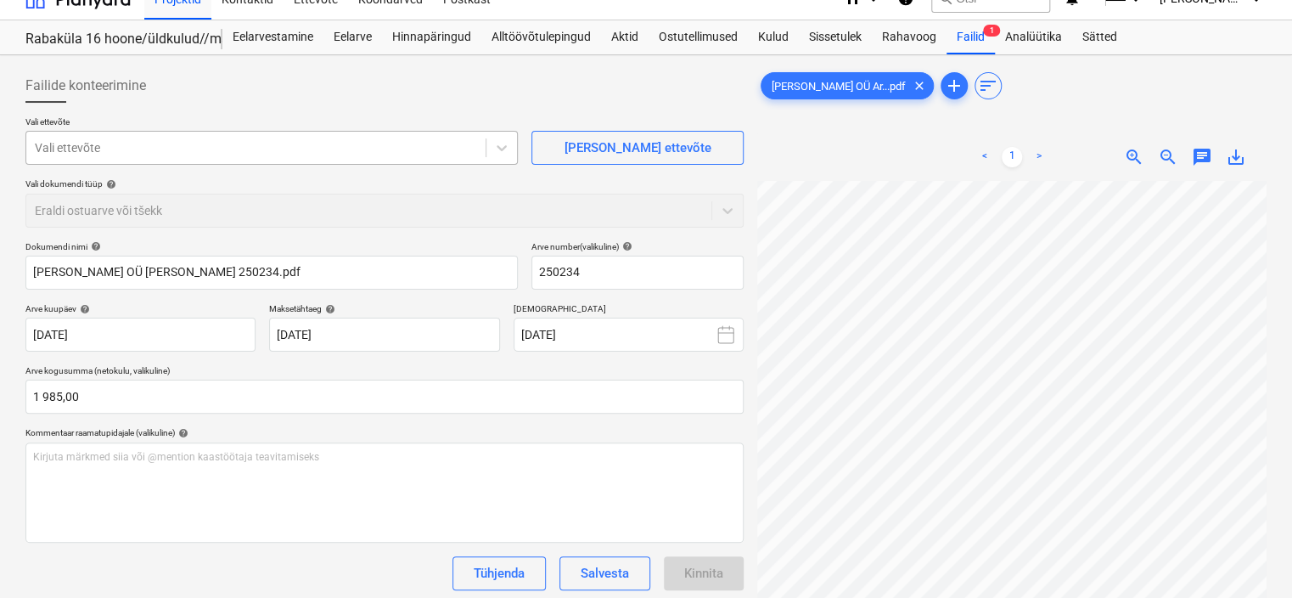
click at [248, 149] on div at bounding box center [256, 147] width 442 height 17
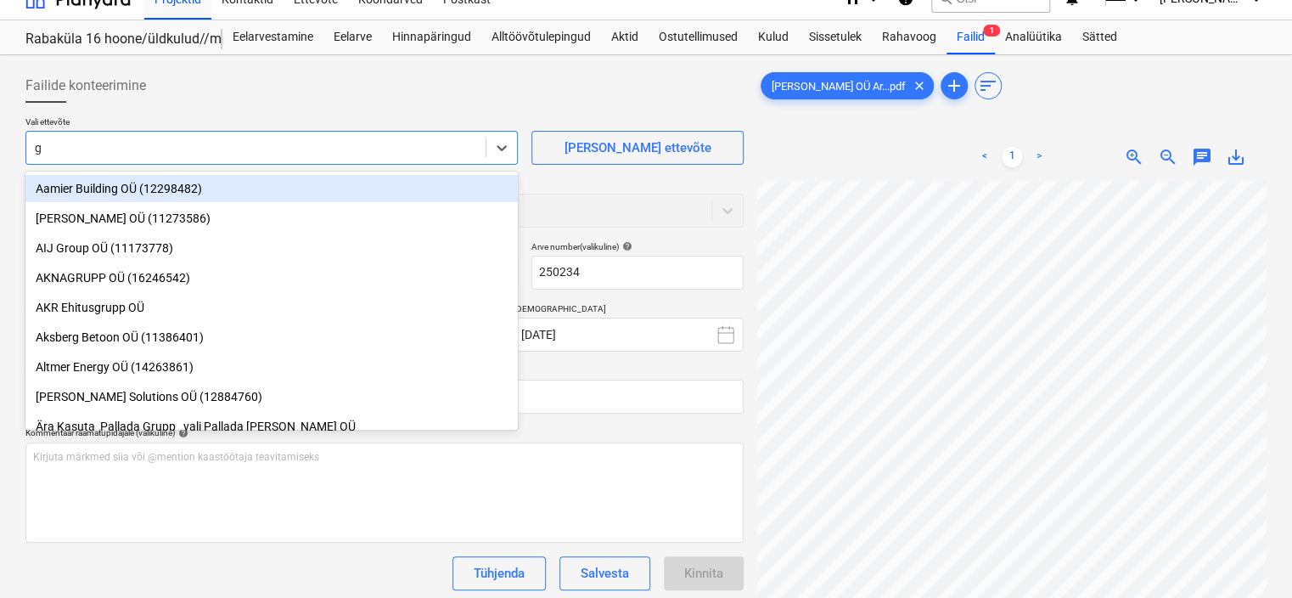
type input "gw"
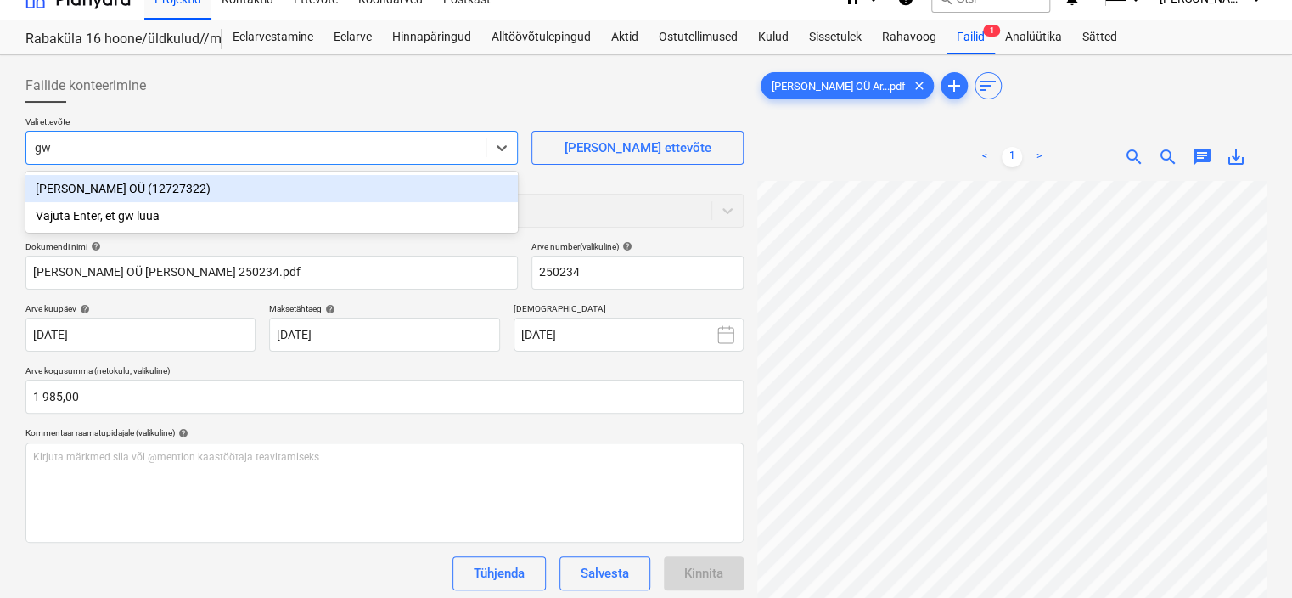
click at [171, 189] on div "[PERSON_NAME] OÜ (12727322)" at bounding box center [271, 188] width 492 height 27
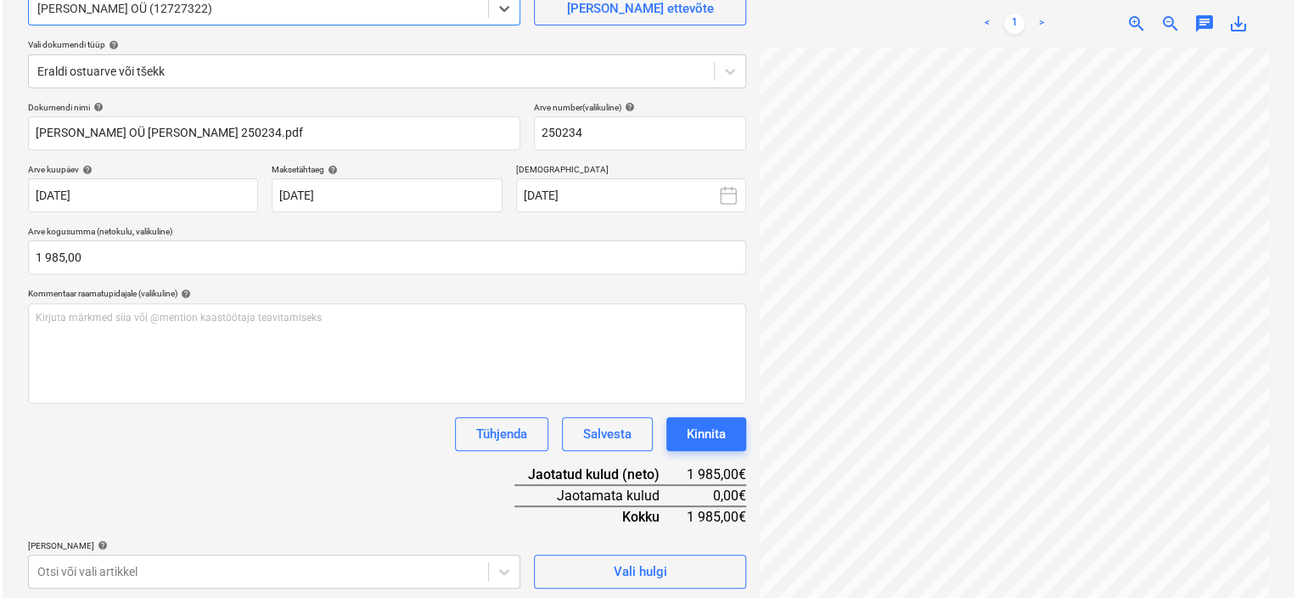
scroll to position [278, 0]
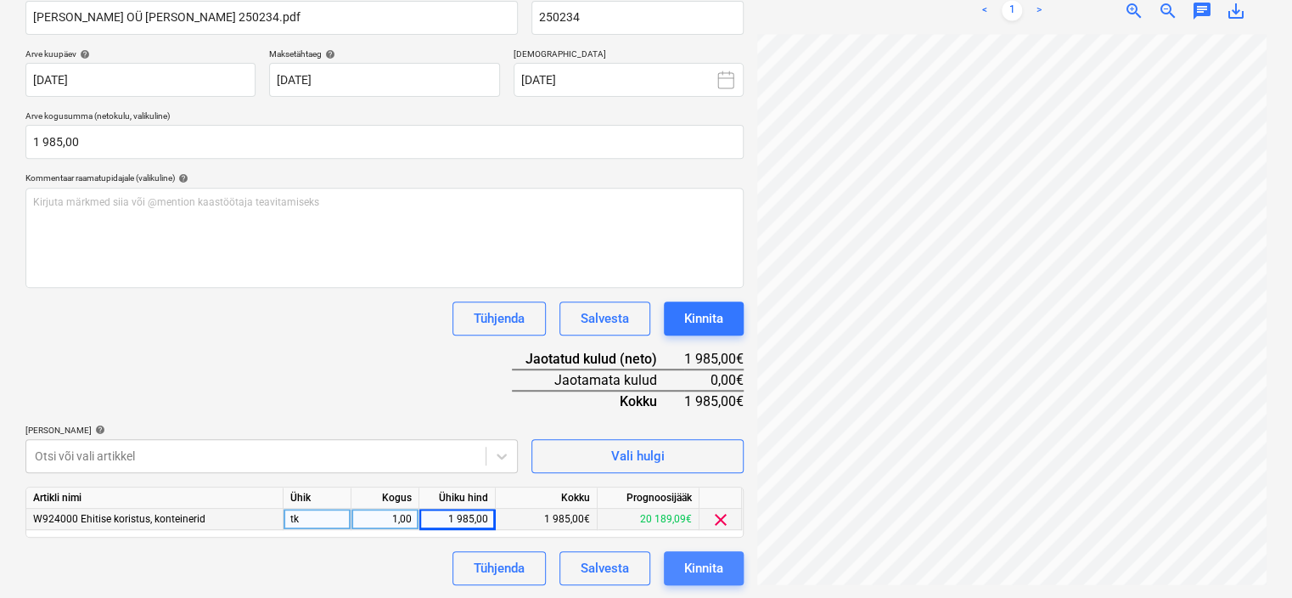
click at [706, 557] on div "Kinnita" at bounding box center [703, 568] width 39 height 22
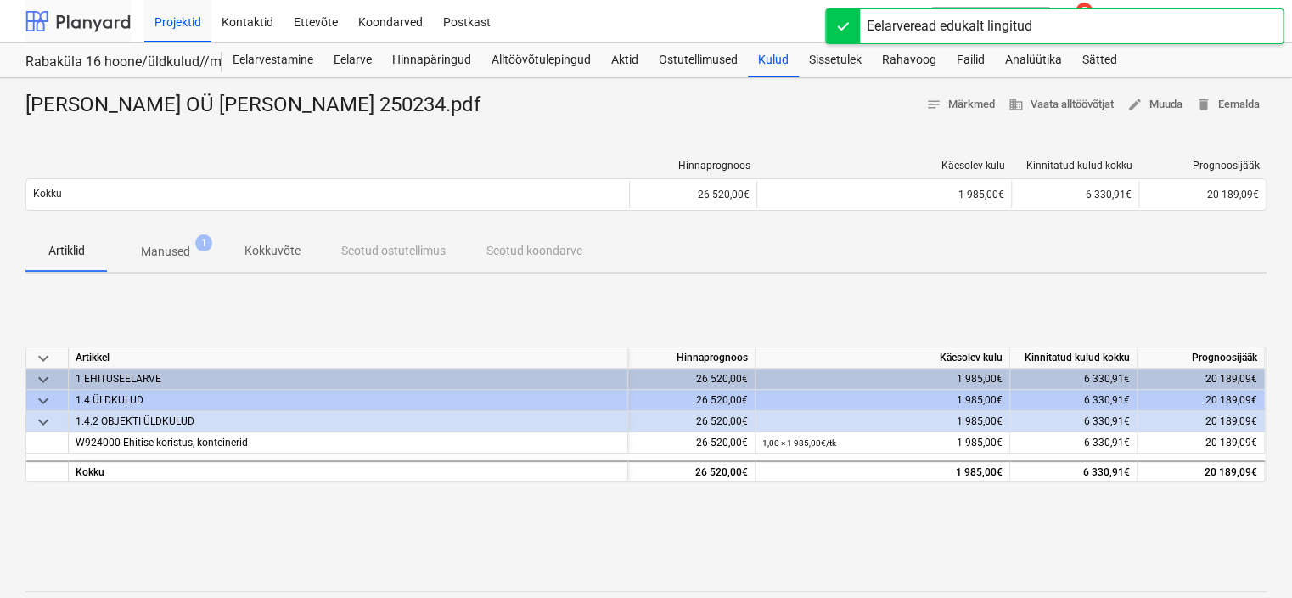
click at [97, 27] on div at bounding box center [77, 21] width 105 height 42
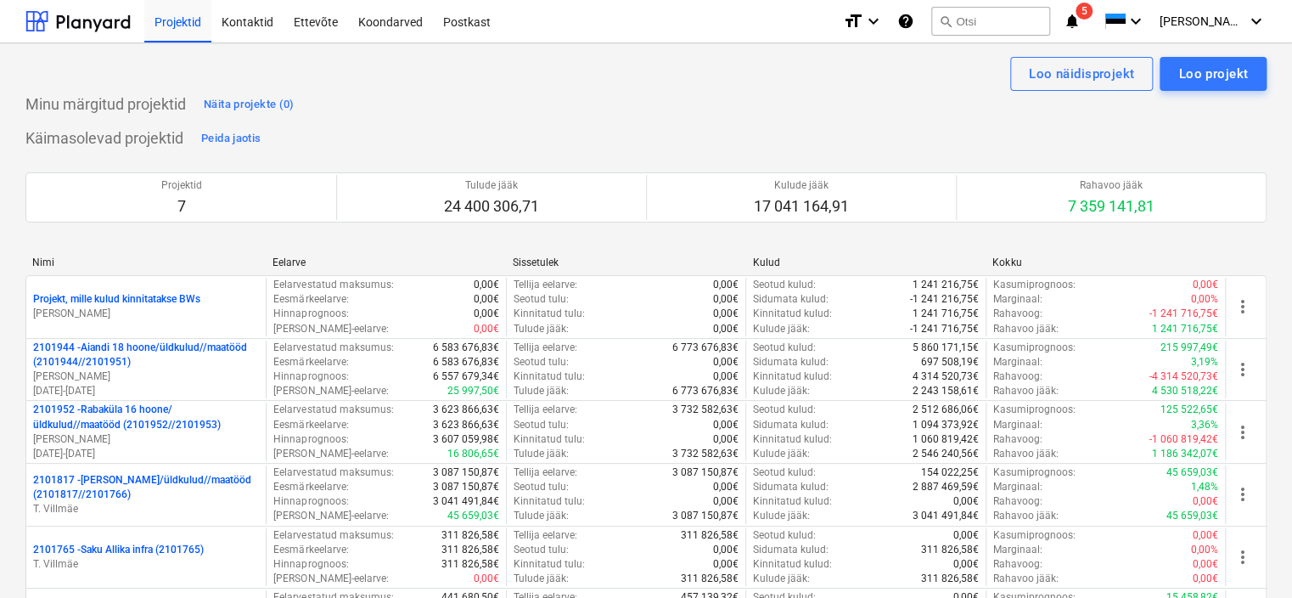
click at [1081, 17] on icon "notifications" at bounding box center [1072, 21] width 17 height 20
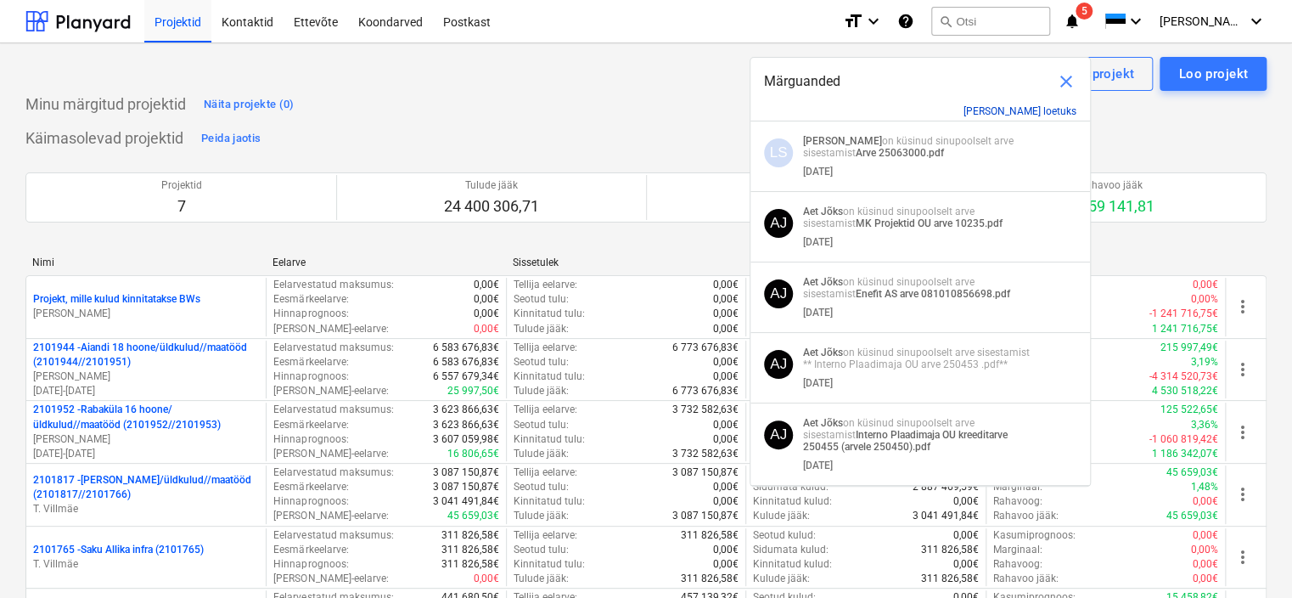
click at [1037, 111] on button "[PERSON_NAME] loetuks" at bounding box center [1019, 111] width 113 height 12
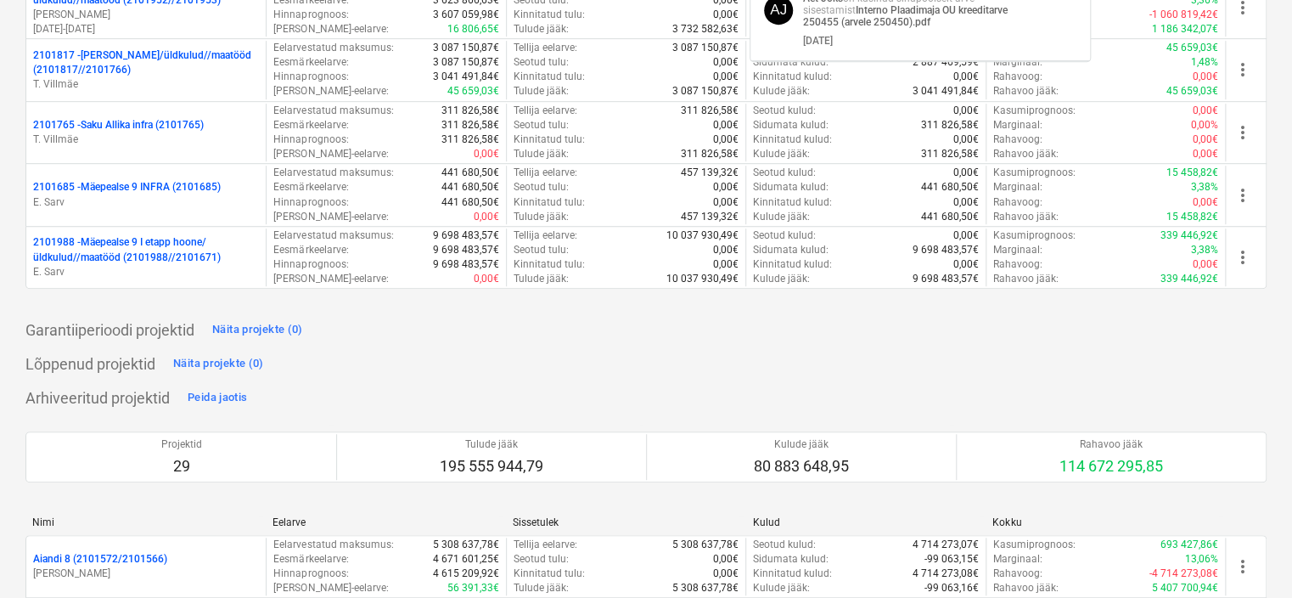
scroll to position [1019, 0]
